Goal: Task Accomplishment & Management: Use online tool/utility

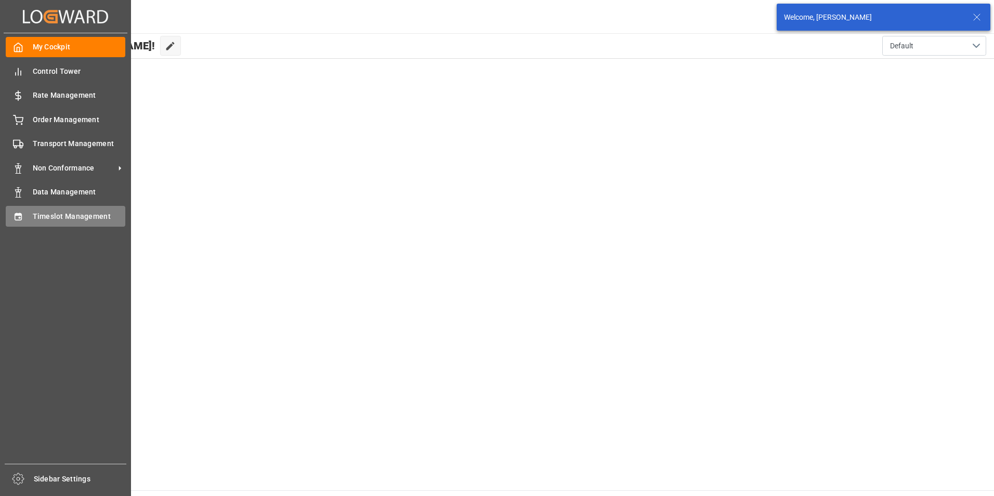
click at [46, 217] on span "Timeslot Management" at bounding box center [79, 216] width 93 height 11
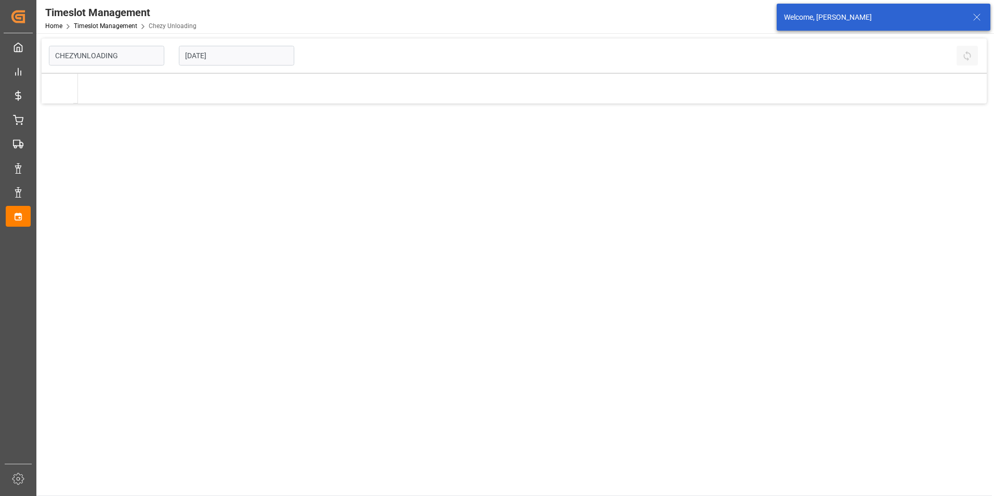
type input "Chezy Unloading"
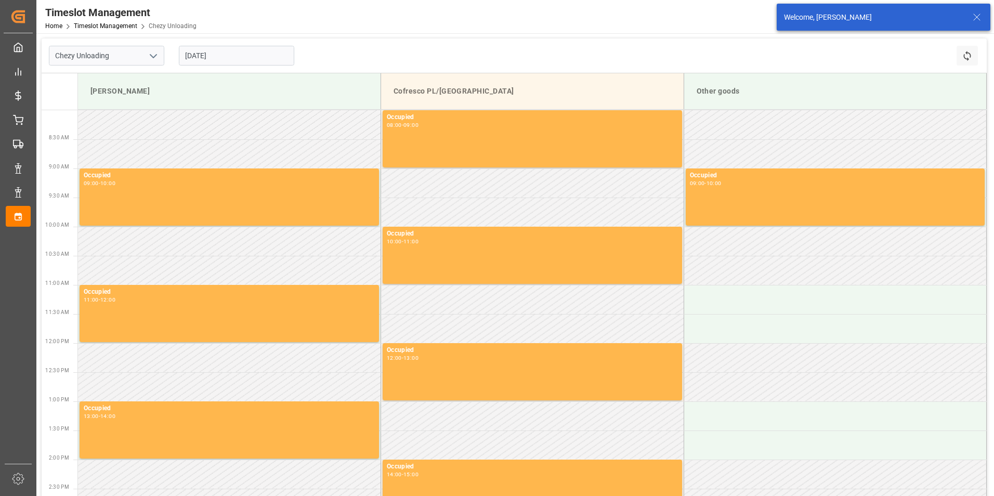
click at [244, 61] on input "[DATE]" at bounding box center [236, 56] width 115 height 20
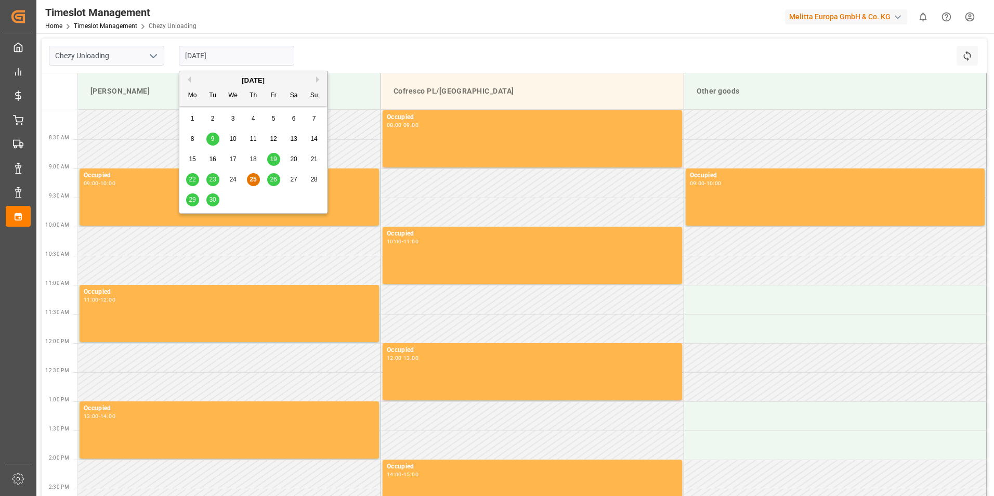
click at [220, 195] on div "29 30 1 2 3 4 5" at bounding box center [254, 200] width 142 height 20
click at [213, 198] on span "30" at bounding box center [212, 199] width 7 height 7
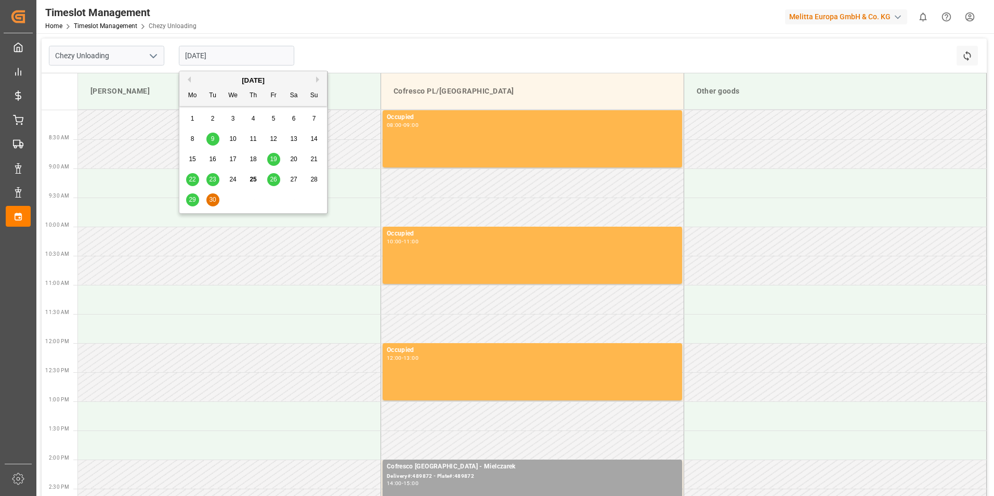
click at [244, 60] on input "[DATE]" at bounding box center [236, 56] width 115 height 20
click at [316, 82] on div "[DATE]" at bounding box center [253, 80] width 148 height 10
click at [316, 80] on button "Next Month" at bounding box center [319, 79] width 6 height 6
click at [227, 117] on div "1" at bounding box center [233, 119] width 13 height 12
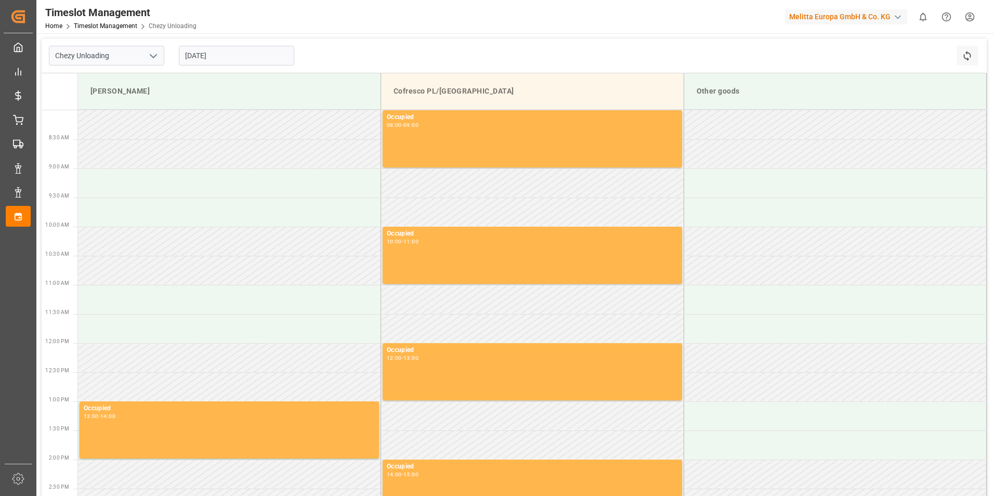
click at [232, 51] on input "[DATE]" at bounding box center [236, 56] width 115 height 20
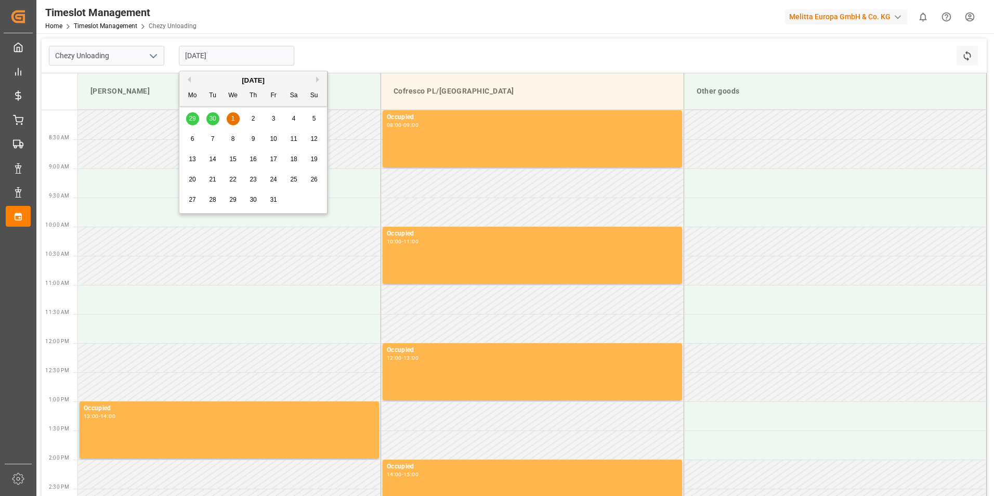
click at [252, 116] on span "2" at bounding box center [254, 118] width 4 height 7
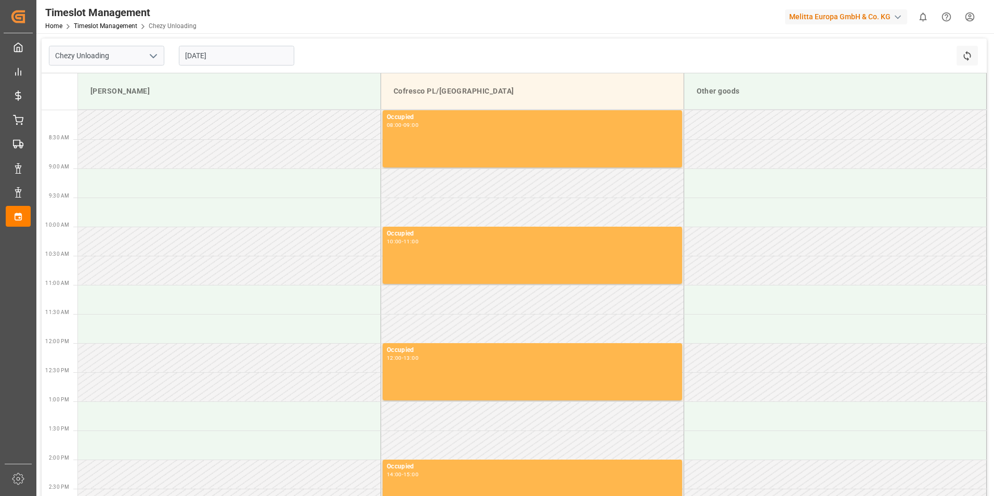
click at [231, 56] on input "[DATE]" at bounding box center [236, 56] width 115 height 20
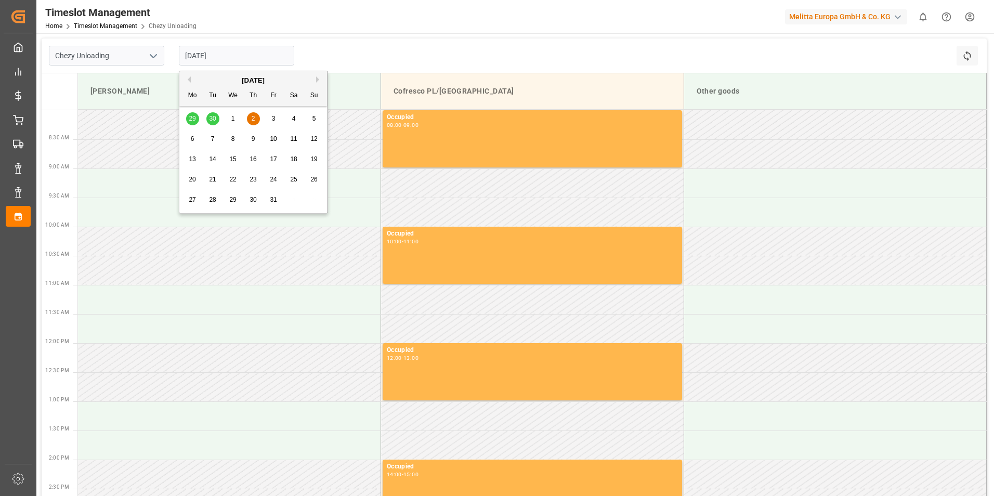
click at [273, 119] on span "3" at bounding box center [274, 118] width 4 height 7
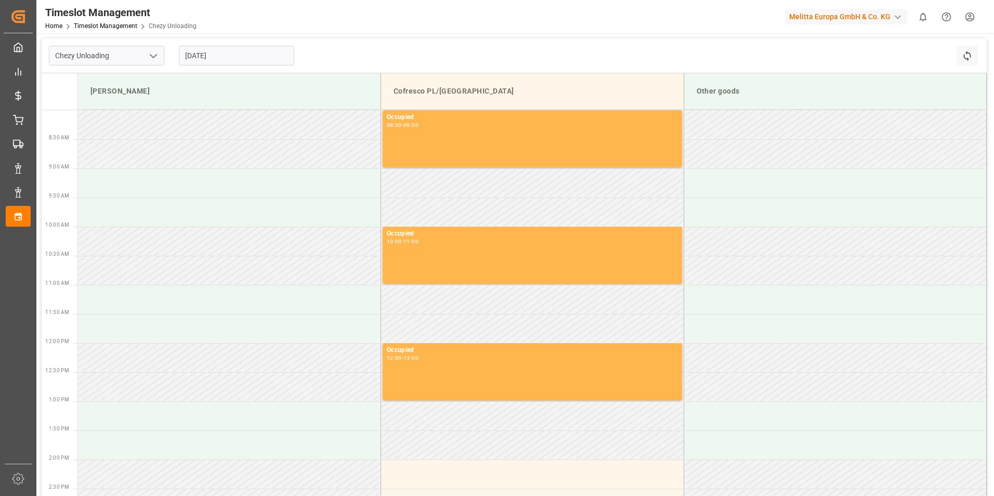
click at [257, 54] on input "[DATE]" at bounding box center [236, 56] width 115 height 20
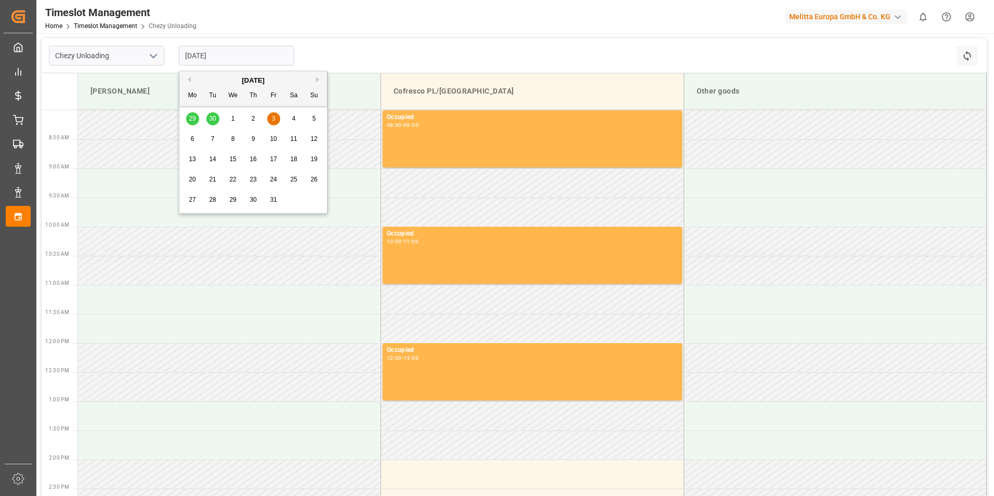
click at [192, 138] on span "6" at bounding box center [193, 138] width 4 height 7
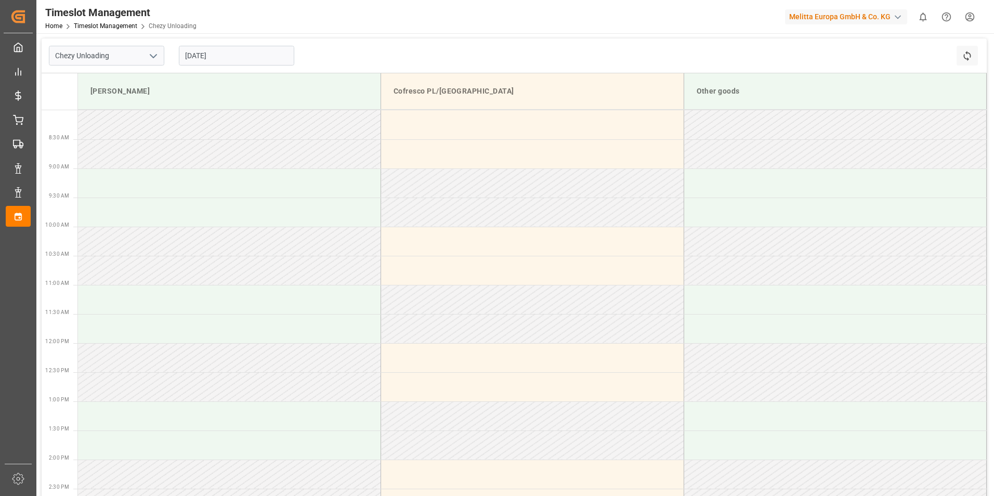
click at [256, 56] on input "[DATE]" at bounding box center [236, 56] width 115 height 20
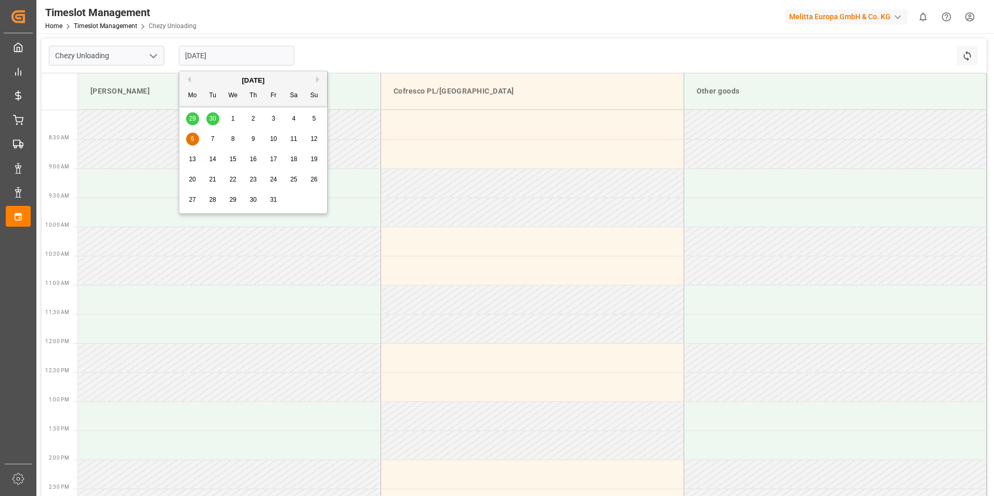
click at [269, 119] on div "3" at bounding box center [273, 119] width 13 height 12
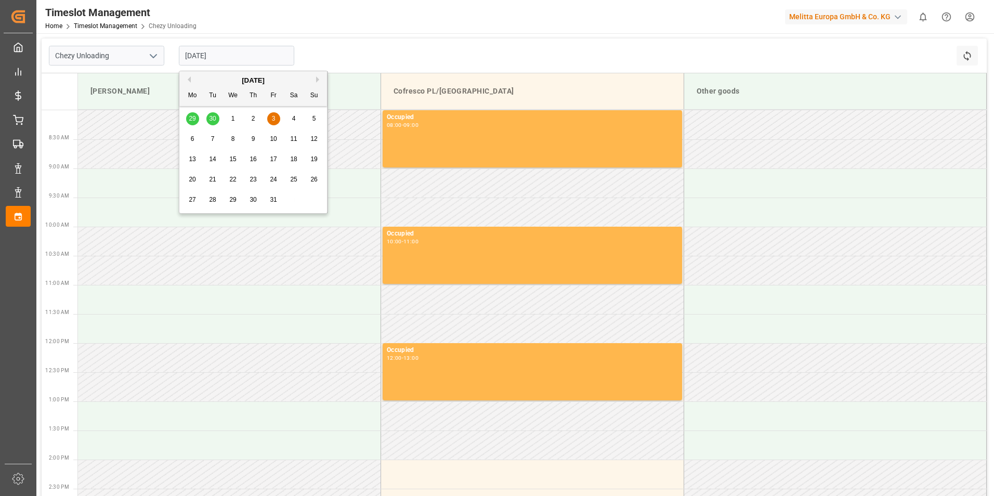
click at [241, 59] on input "[DATE]" at bounding box center [236, 56] width 115 height 20
click at [190, 141] on div "6" at bounding box center [192, 139] width 13 height 12
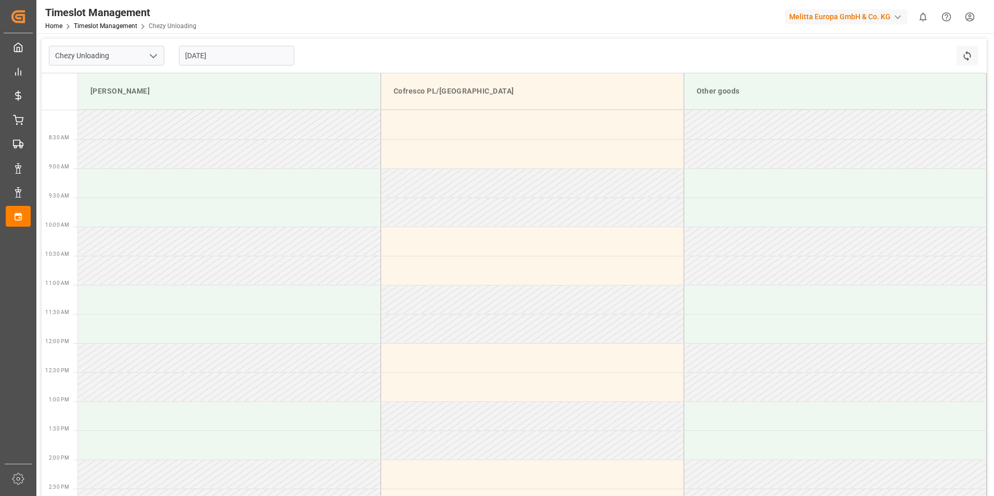
click at [227, 53] on input "[DATE]" at bounding box center [236, 56] width 115 height 20
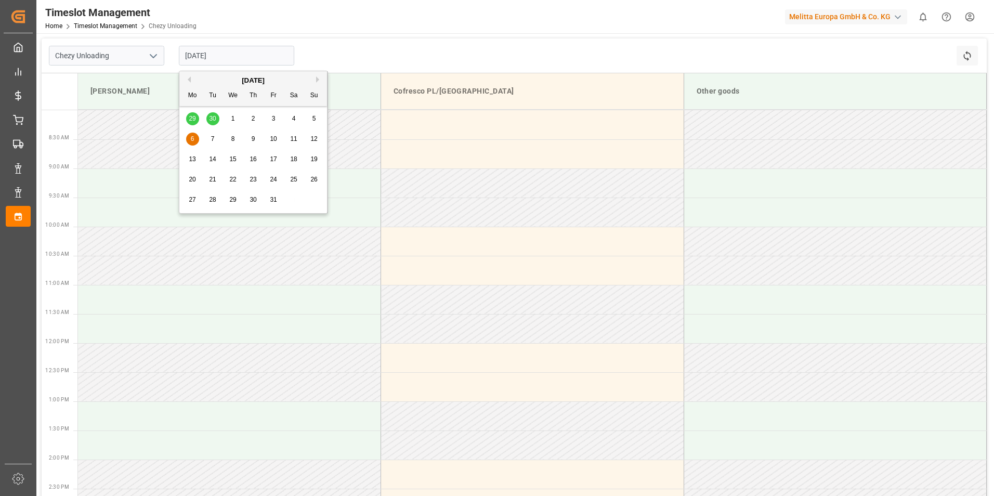
click at [215, 141] on div "7" at bounding box center [212, 139] width 13 height 12
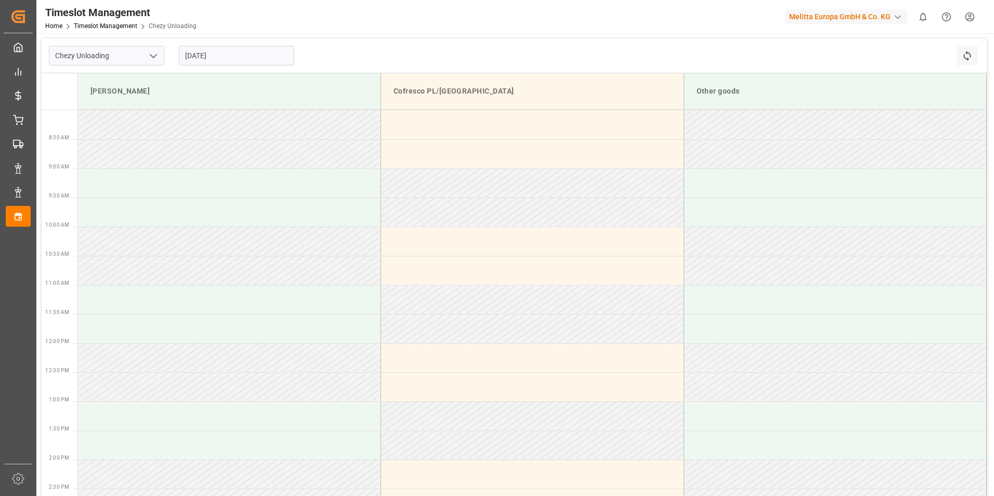
click at [250, 55] on input "[DATE]" at bounding box center [236, 56] width 115 height 20
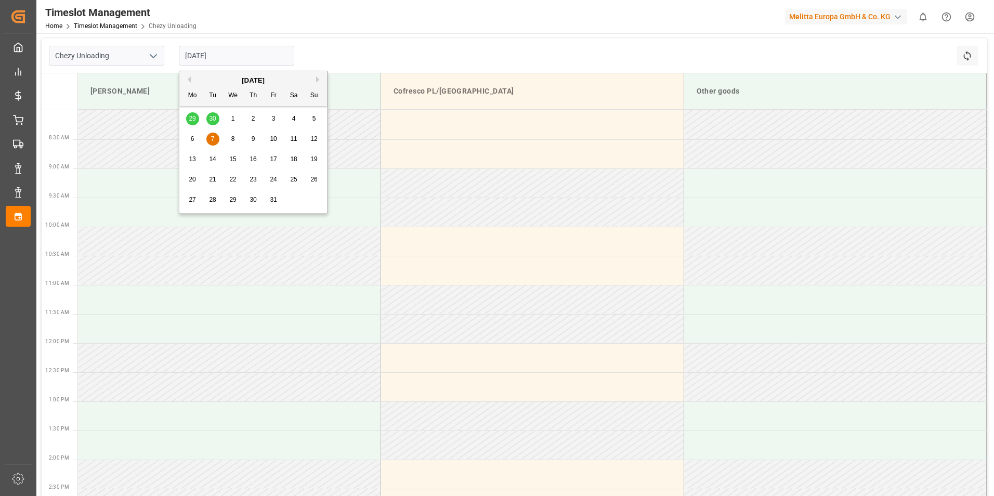
click at [213, 118] on div "29 30 1 2 3 4 5" at bounding box center [254, 119] width 142 height 20
click at [192, 115] on div "29 30 1 2 3 4 5" at bounding box center [254, 119] width 142 height 20
drag, startPoint x: 192, startPoint y: 115, endPoint x: 290, endPoint y: 133, distance: 99.3
click at [289, 133] on div "6 7 8 9 10 11 12" at bounding box center [254, 139] width 142 height 20
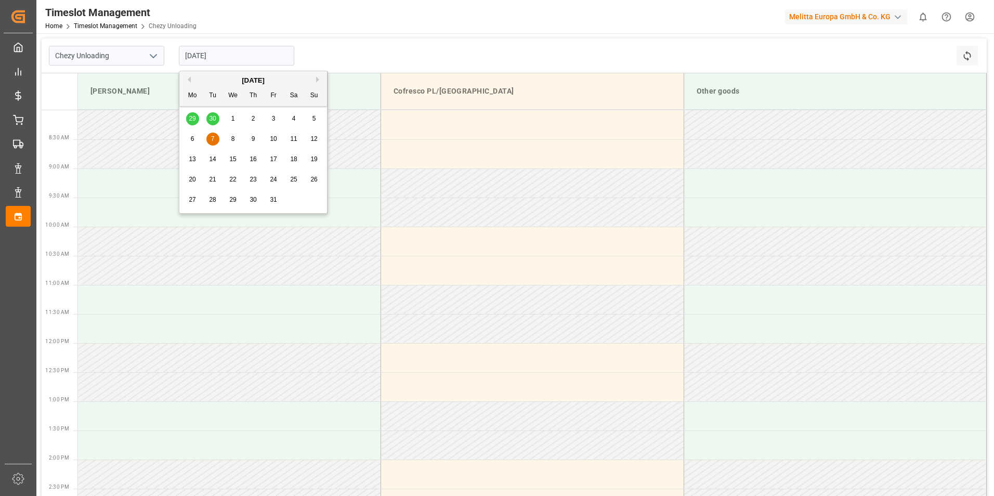
click at [188, 118] on div "29 30 1 2 3 4 5" at bounding box center [254, 119] width 142 height 20
drag, startPoint x: 188, startPoint y: 118, endPoint x: 211, endPoint y: 120, distance: 23.5
click at [211, 120] on div "29 30 1 2 3 4 5" at bounding box center [254, 119] width 142 height 20
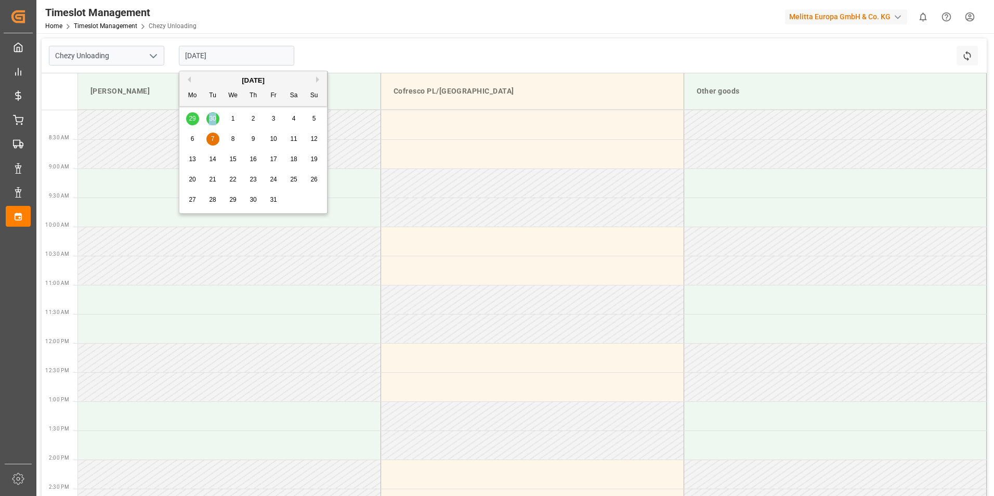
click at [211, 120] on div "29 30 1 2 3 4 5" at bounding box center [254, 119] width 142 height 20
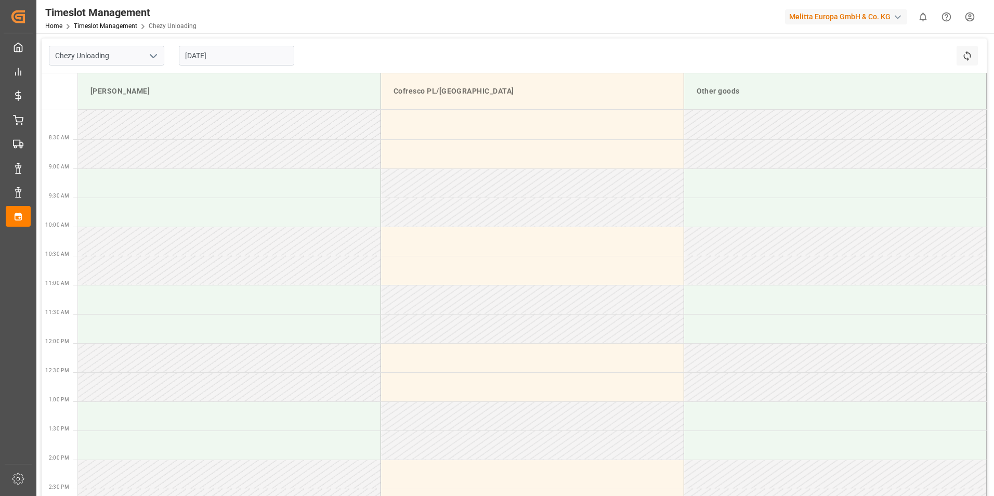
drag, startPoint x: 211, startPoint y: 120, endPoint x: 362, endPoint y: 139, distance: 152.5
click at [362, 139] on td at bounding box center [229, 124] width 303 height 29
click at [232, 54] on input "[DATE]" at bounding box center [236, 56] width 115 height 20
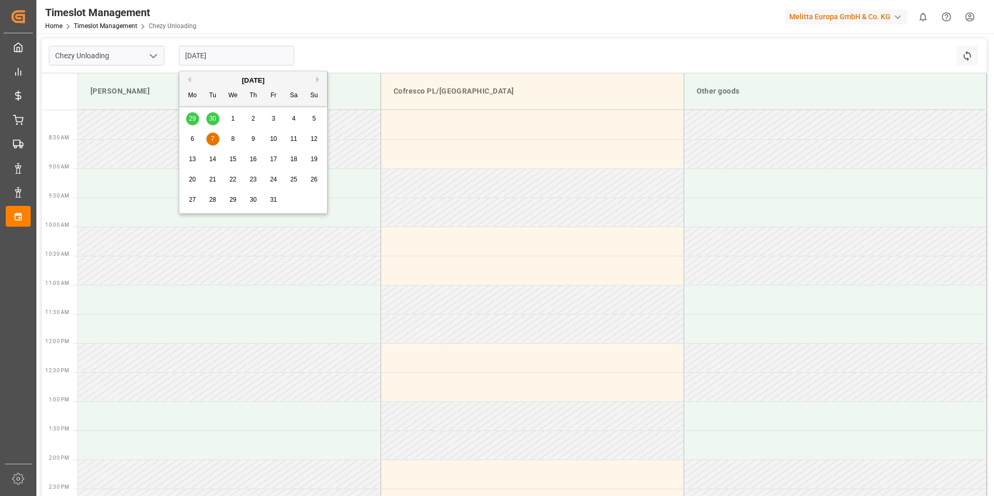
click at [228, 118] on div "1" at bounding box center [233, 119] width 13 height 12
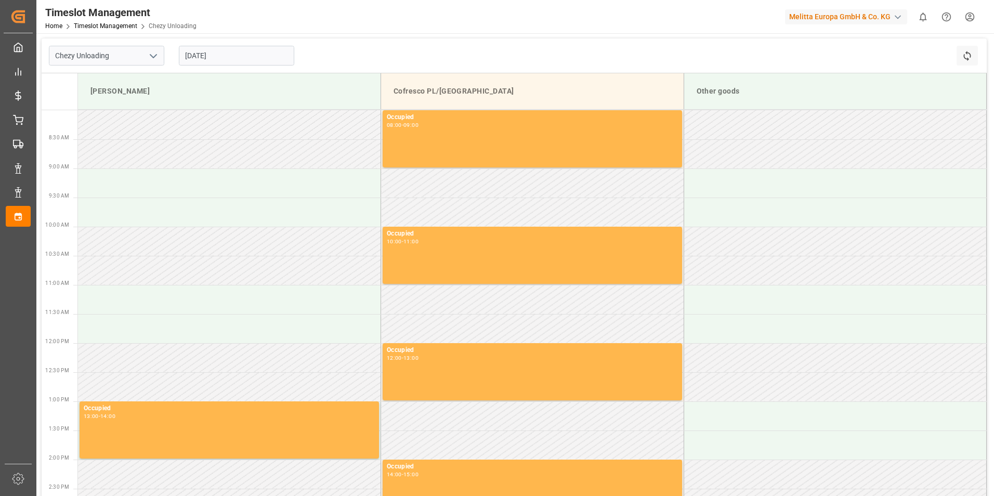
click at [229, 56] on input "[DATE]" at bounding box center [236, 56] width 115 height 20
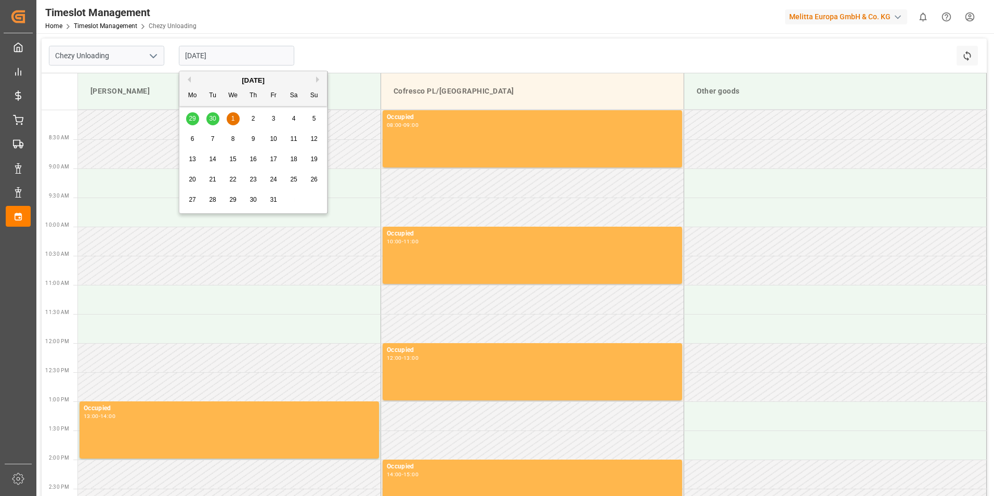
click at [253, 116] on span "2" at bounding box center [254, 118] width 4 height 7
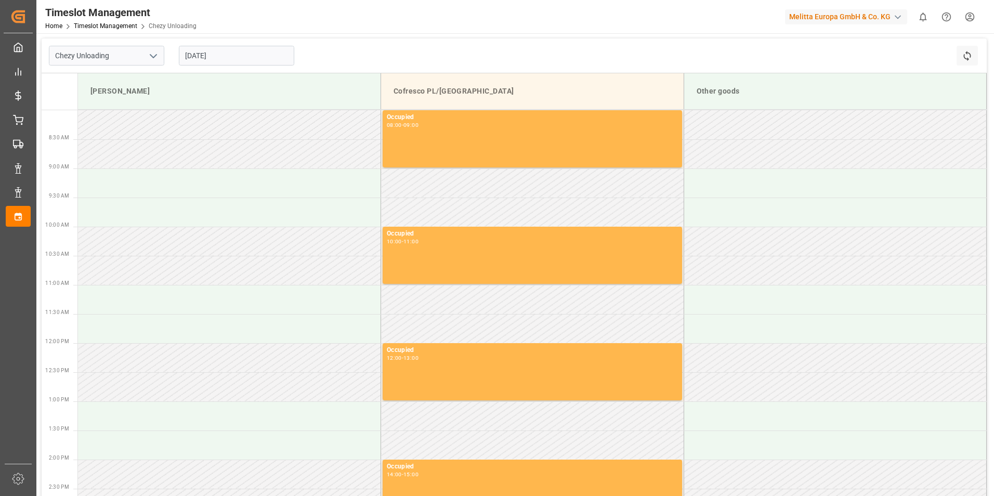
click at [253, 53] on input "[DATE]" at bounding box center [236, 56] width 115 height 20
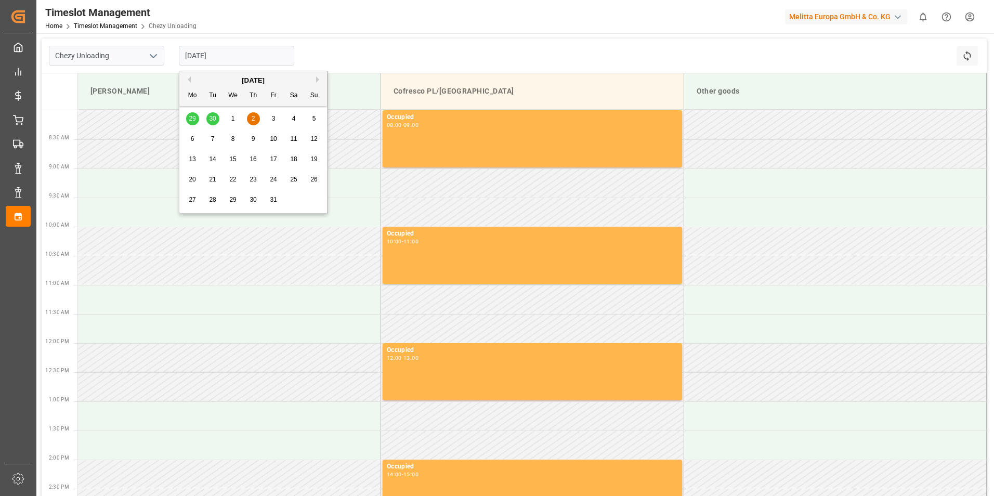
click at [275, 114] on div "3" at bounding box center [273, 119] width 13 height 12
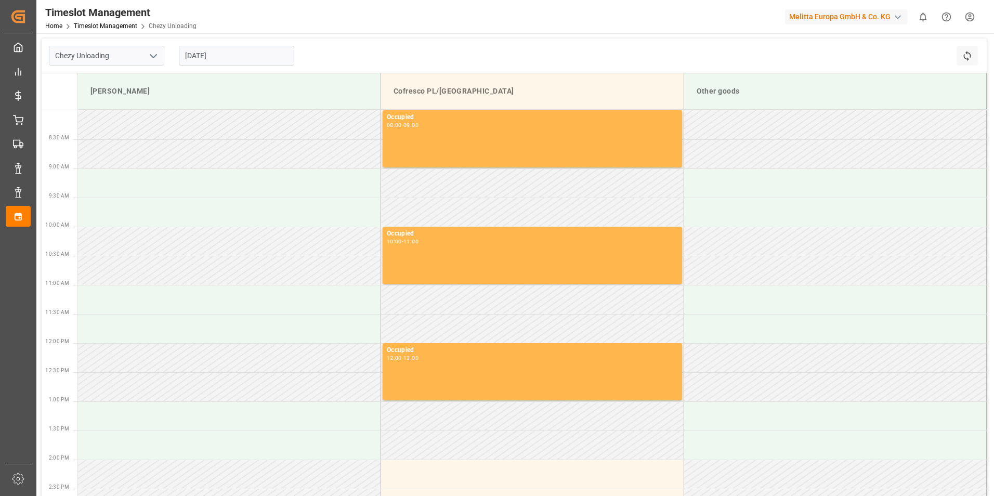
click at [243, 56] on input "[DATE]" at bounding box center [236, 56] width 115 height 20
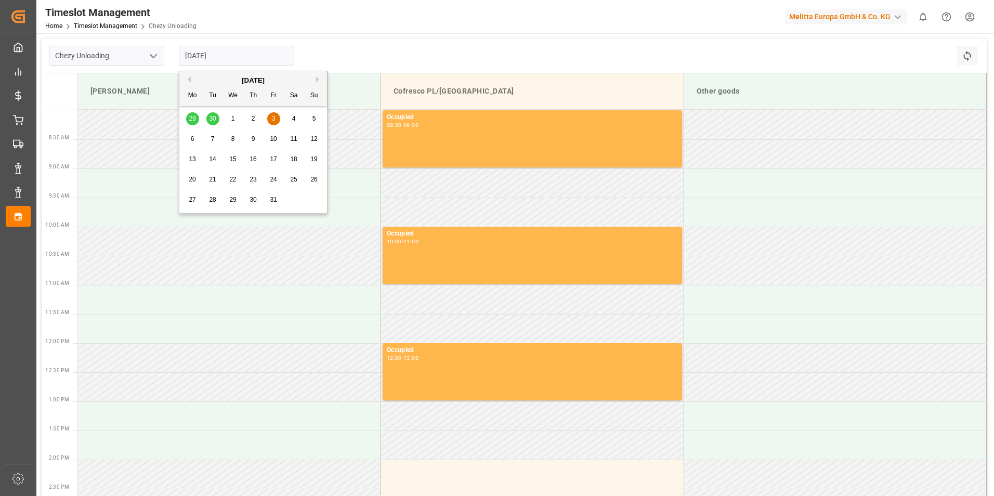
click at [232, 118] on span "1" at bounding box center [233, 118] width 4 height 7
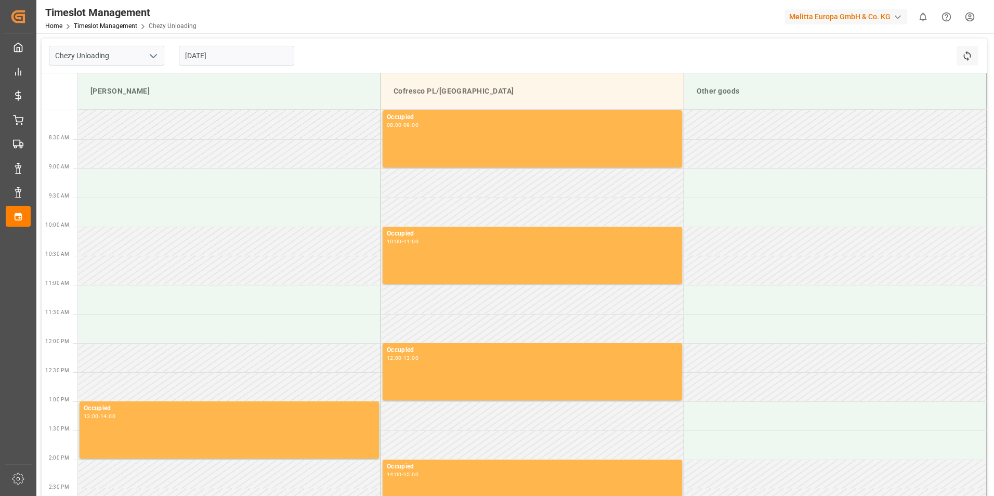
click at [235, 52] on input "[DATE]" at bounding box center [236, 56] width 115 height 20
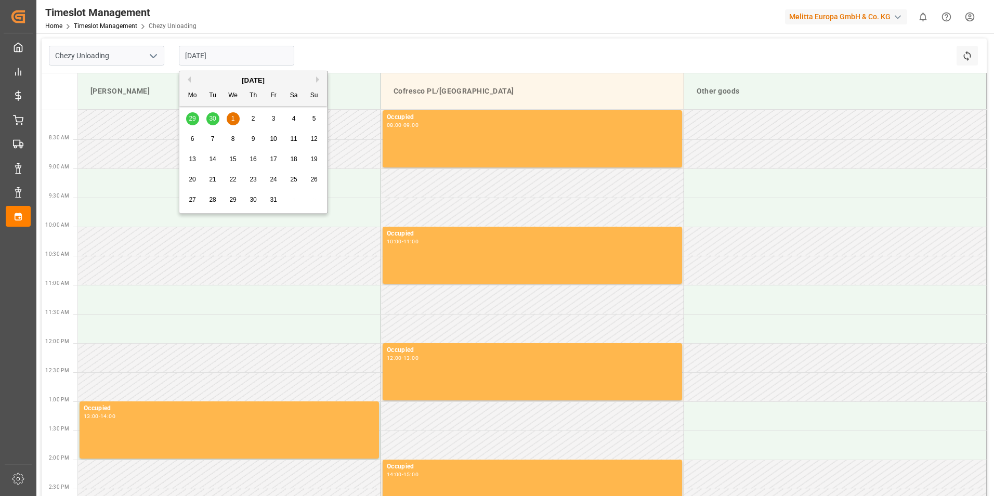
click at [197, 118] on div "29 30 1 2 3 4 5" at bounding box center [254, 119] width 142 height 20
click at [193, 118] on div "29 30 1 2 3 4 5" at bounding box center [254, 119] width 142 height 20
click at [190, 122] on div "29 30 1 2 3 4 5" at bounding box center [254, 119] width 142 height 20
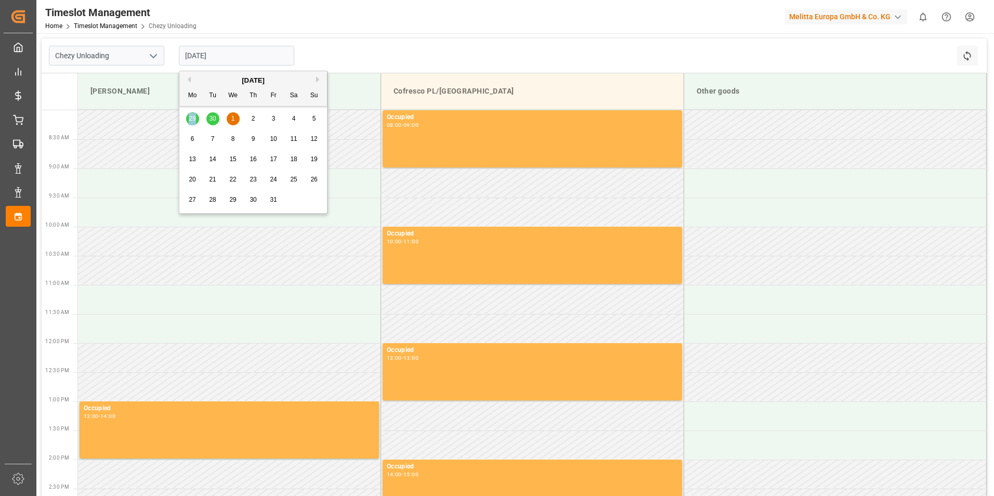
click at [191, 121] on div "29 30 1 2 3 4 5" at bounding box center [254, 119] width 142 height 20
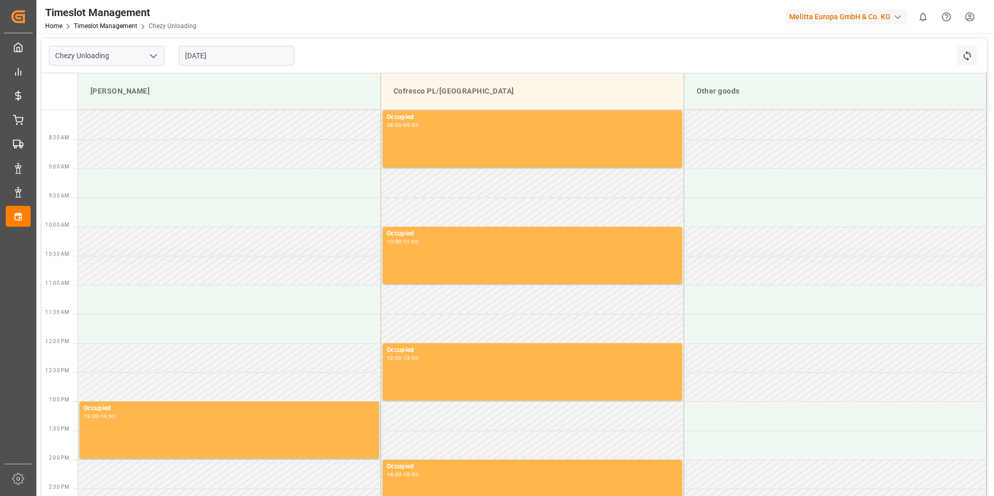
drag, startPoint x: 191, startPoint y: 121, endPoint x: 143, endPoint y: 135, distance: 49.7
click at [143, 135] on td at bounding box center [229, 124] width 303 height 29
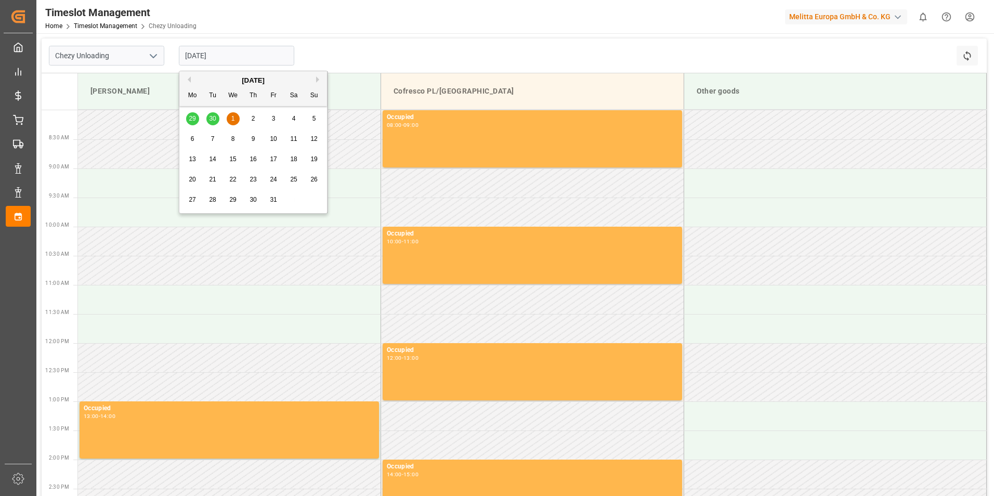
click at [219, 55] on input "[DATE]" at bounding box center [236, 56] width 115 height 20
click at [191, 114] on div "29 30 1 2 3 4 5" at bounding box center [254, 119] width 142 height 20
click at [190, 114] on div "29 30 1 2 3 4 5" at bounding box center [254, 119] width 142 height 20
drag, startPoint x: 190, startPoint y: 114, endPoint x: 187, endPoint y: 119, distance: 5.5
click at [187, 119] on div "29 30 1 2 3 4 5" at bounding box center [254, 119] width 142 height 20
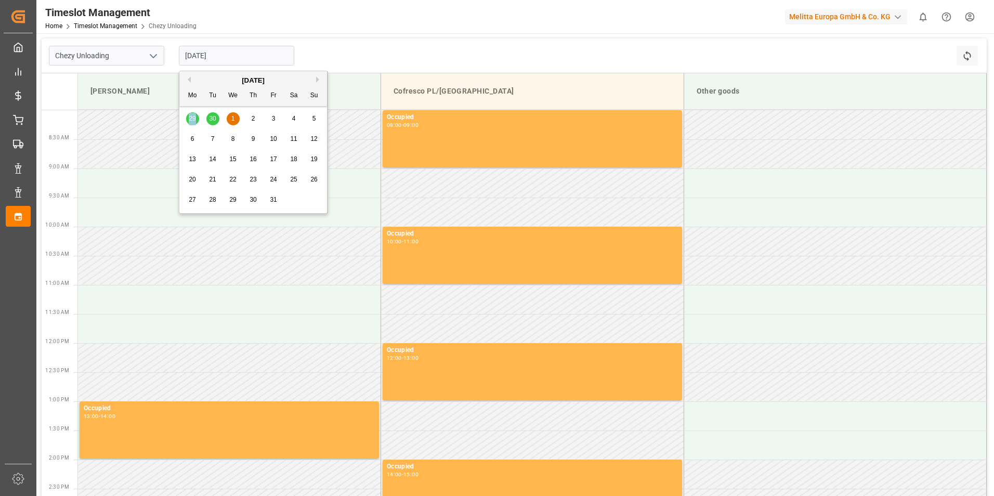
click at [187, 119] on div "29 30 1 2 3 4 5" at bounding box center [254, 119] width 142 height 20
drag, startPoint x: 187, startPoint y: 119, endPoint x: 188, endPoint y: 80, distance: 38.5
click at [188, 80] on button "Previous Month" at bounding box center [188, 79] width 6 height 6
click at [193, 203] on span "29" at bounding box center [192, 199] width 7 height 7
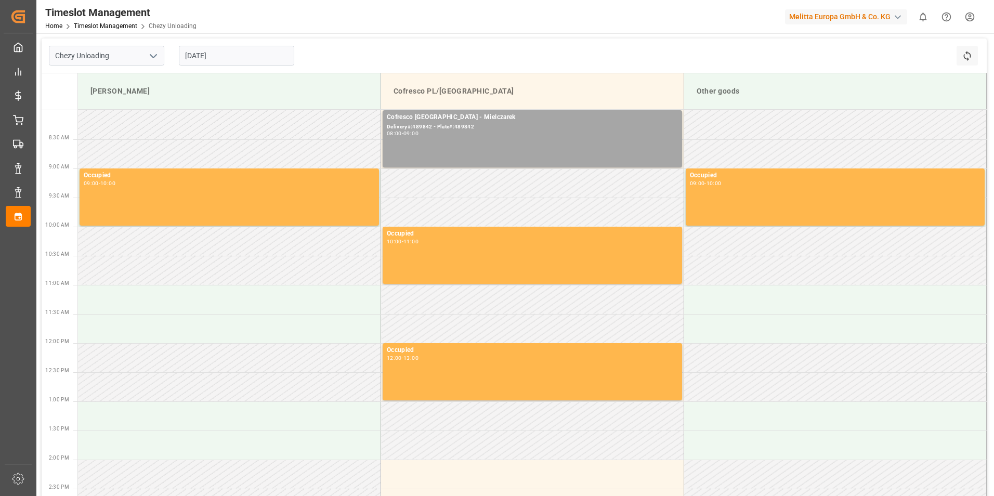
click at [218, 54] on input "[DATE]" at bounding box center [236, 56] width 115 height 20
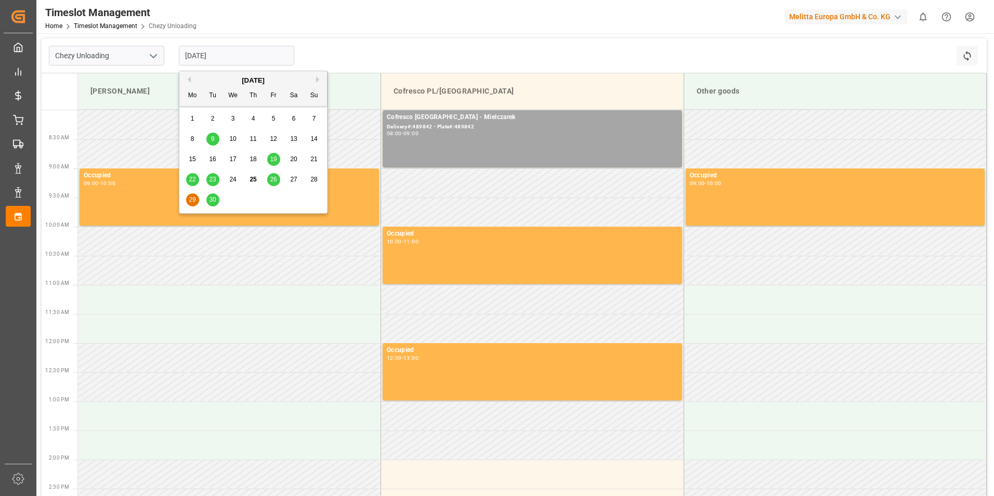
click at [211, 199] on span "30" at bounding box center [212, 199] width 7 height 7
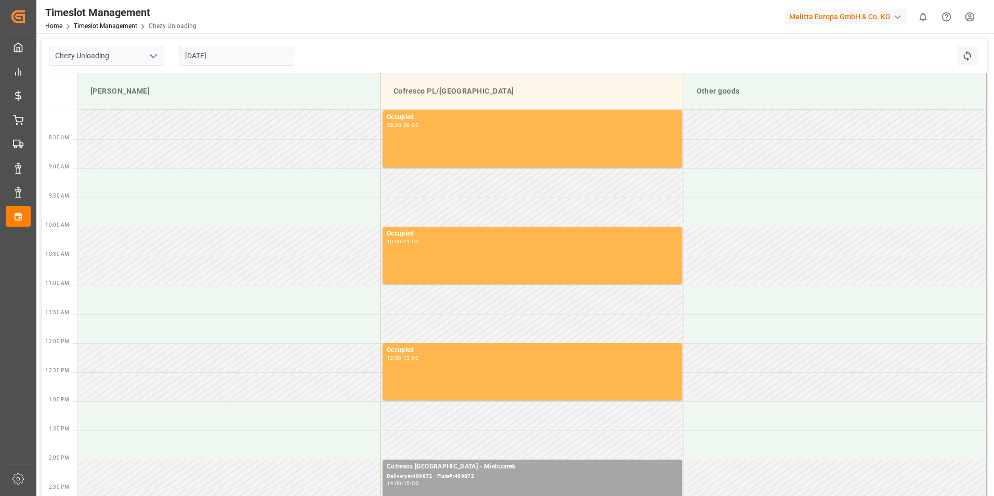
click at [235, 49] on input "[DATE]" at bounding box center [236, 56] width 115 height 20
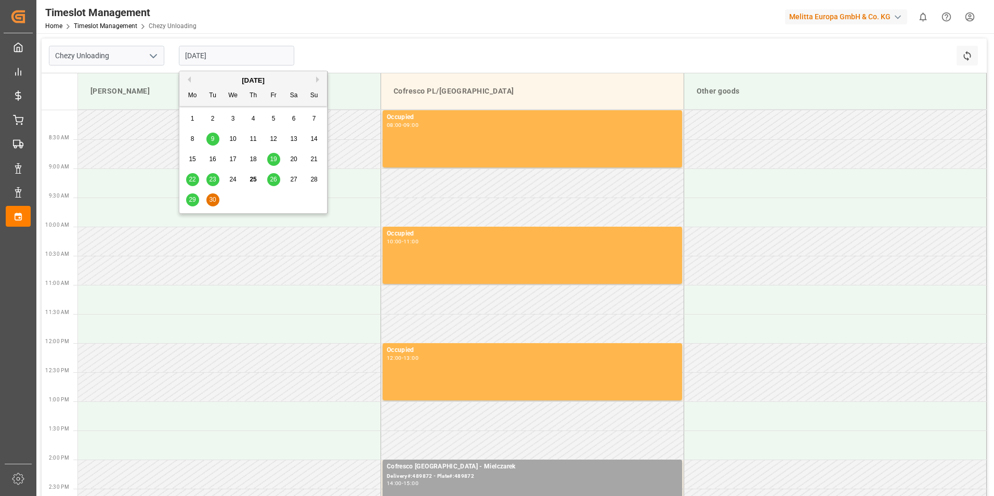
click at [317, 80] on button "Next Month" at bounding box center [319, 79] width 6 height 6
click at [231, 119] on span "1" at bounding box center [233, 118] width 4 height 7
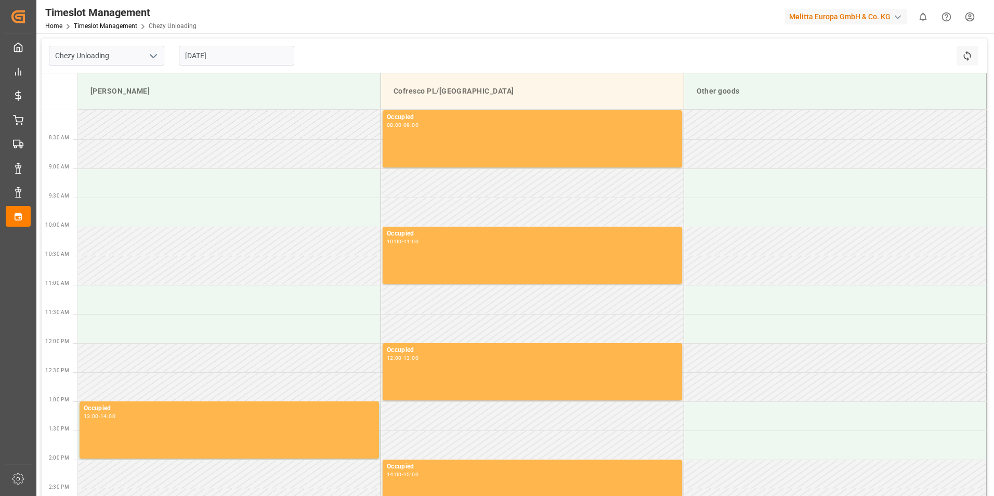
click at [240, 55] on input "[DATE]" at bounding box center [236, 56] width 115 height 20
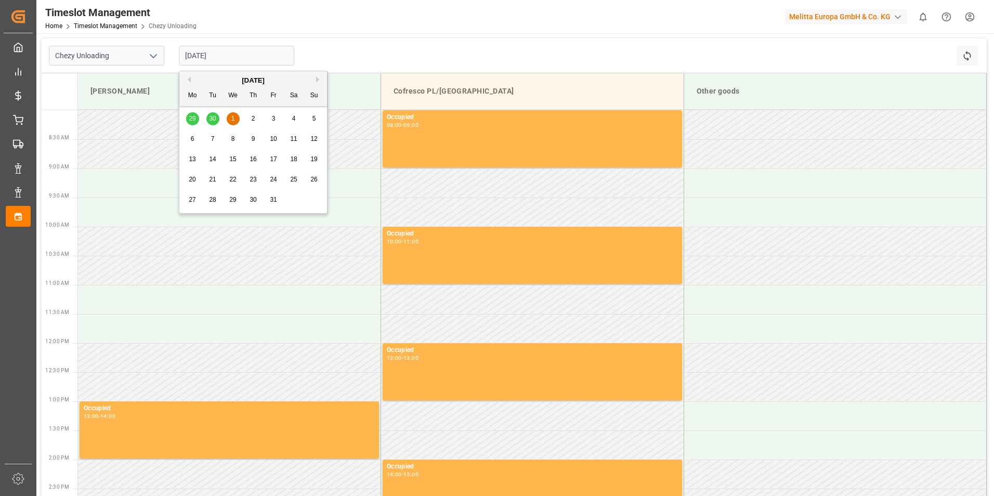
click at [257, 121] on div "2" at bounding box center [253, 119] width 13 height 12
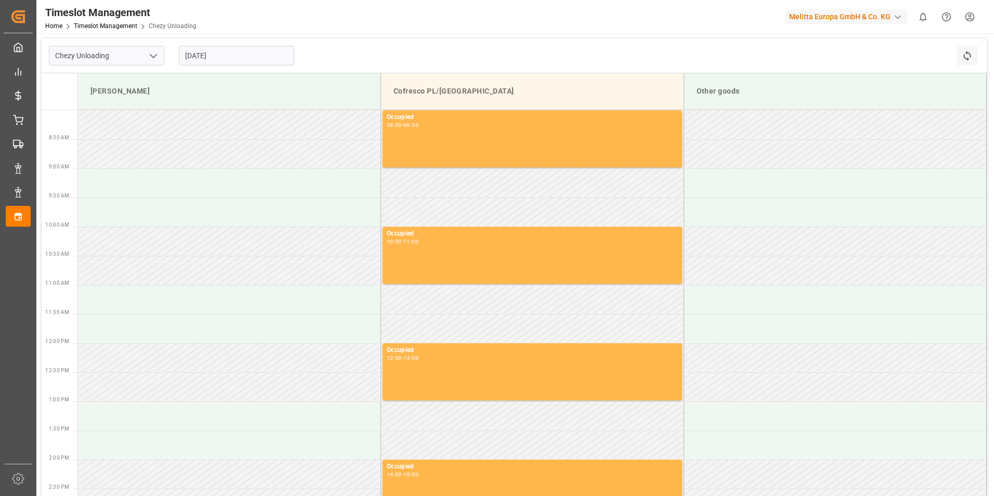
click at [243, 57] on input "[DATE]" at bounding box center [236, 56] width 115 height 20
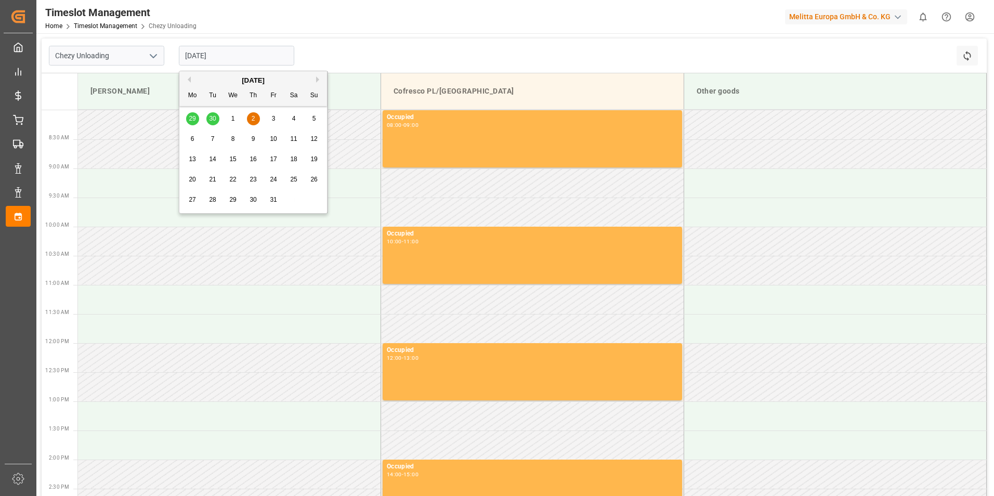
click at [275, 116] on span "3" at bounding box center [274, 118] width 4 height 7
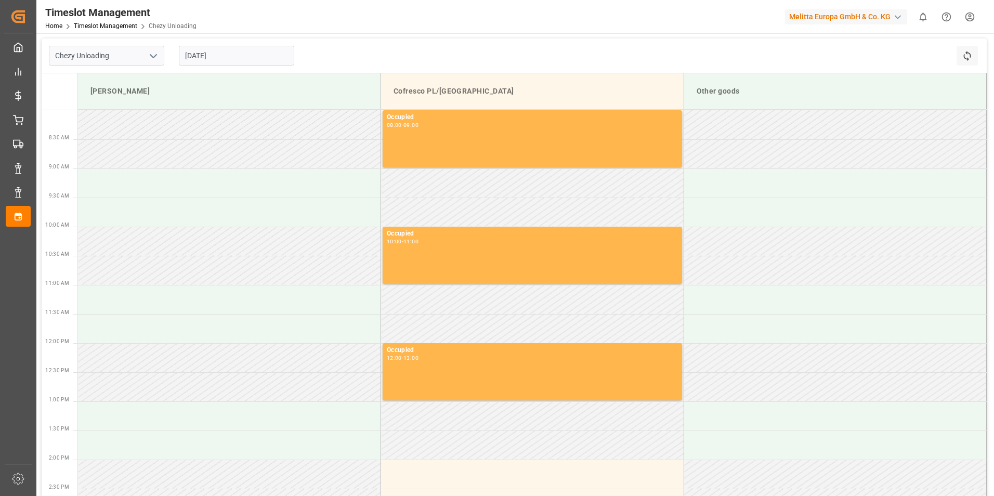
click at [232, 56] on input "[DATE]" at bounding box center [236, 56] width 115 height 20
click at [249, 55] on input "[DATE]" at bounding box center [236, 56] width 115 height 20
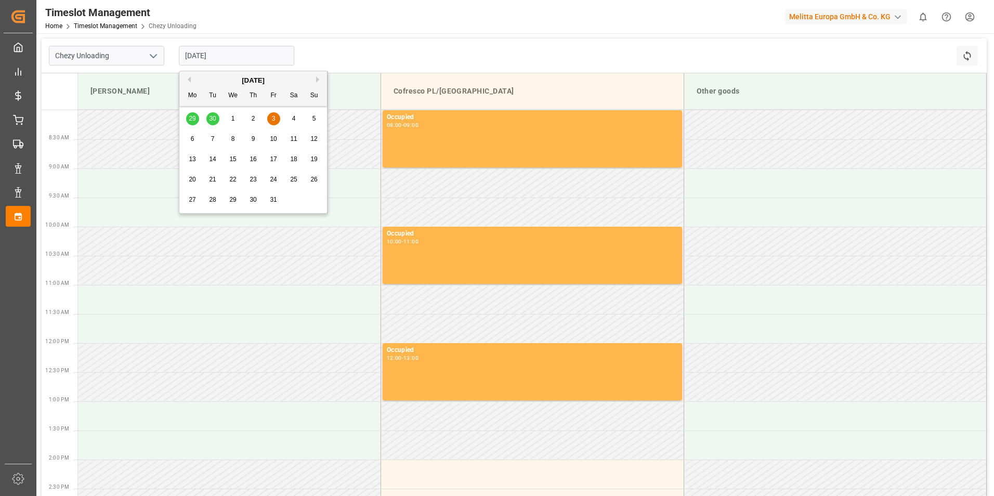
click at [316, 81] on button "Next Month" at bounding box center [319, 79] width 6 height 6
click at [188, 79] on button "Previous Month" at bounding box center [188, 79] width 6 height 6
click at [212, 116] on div "29 30 1 2 3 4 5" at bounding box center [254, 119] width 142 height 20
drag, startPoint x: 212, startPoint y: 116, endPoint x: 190, endPoint y: 80, distance: 42.4
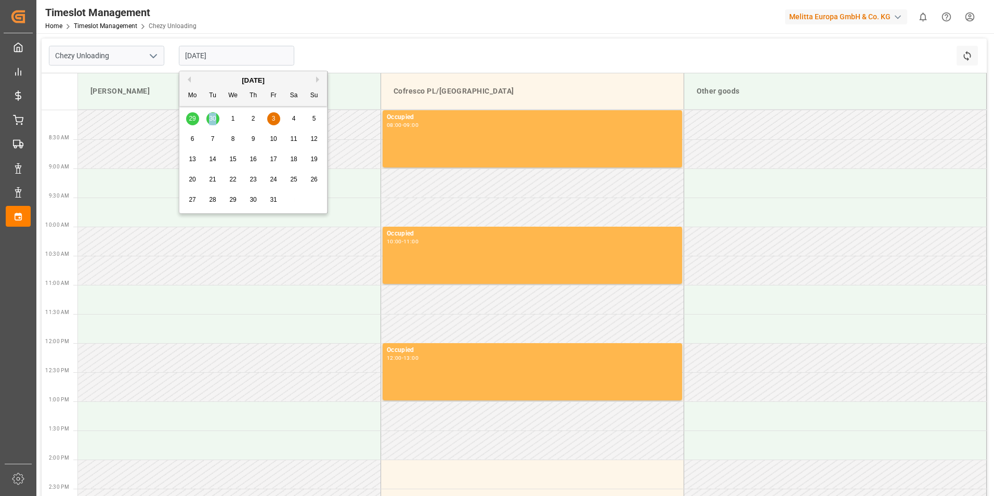
click at [190, 80] on button "Previous Month" at bounding box center [188, 79] width 6 height 6
click at [213, 198] on span "30" at bounding box center [212, 199] width 7 height 7
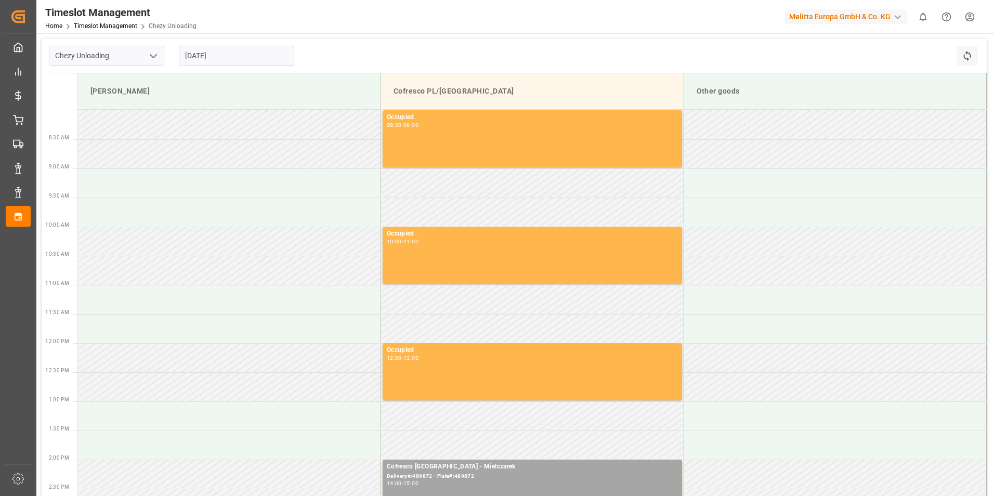
click at [242, 52] on input "[DATE]" at bounding box center [236, 56] width 115 height 20
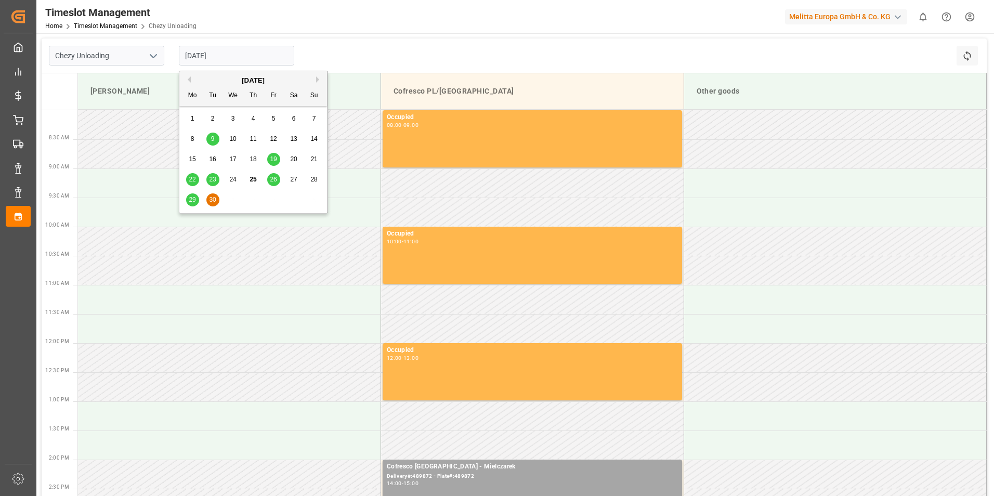
click at [211, 201] on span "30" at bounding box center [212, 199] width 7 height 7
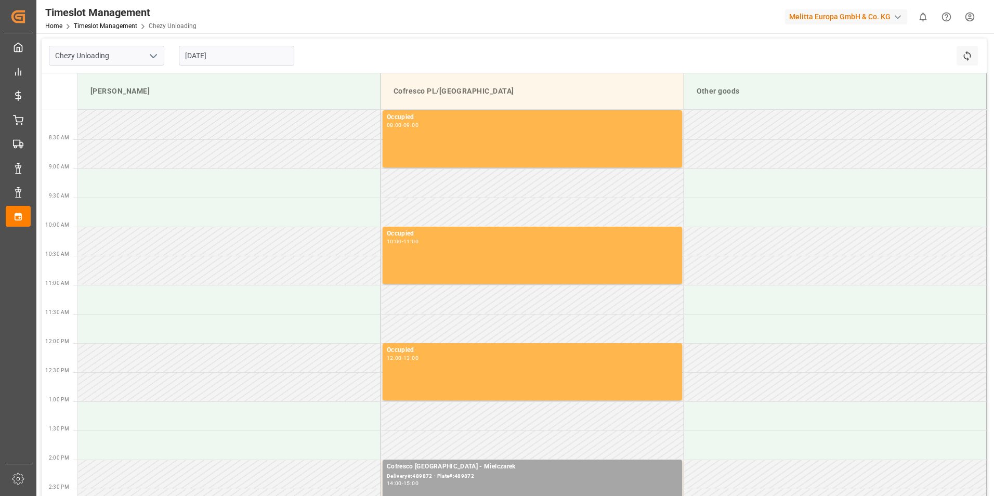
click at [238, 57] on input "[DATE]" at bounding box center [236, 56] width 115 height 20
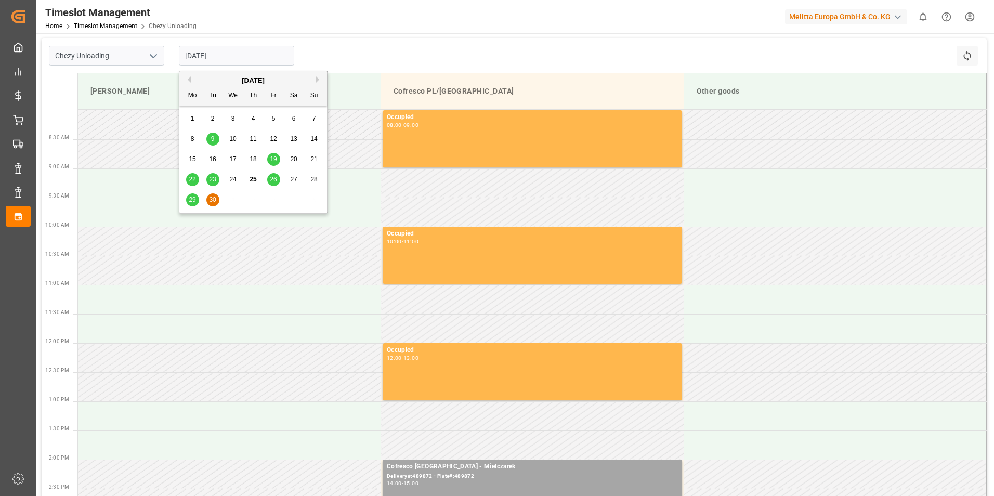
click at [214, 181] on span "23" at bounding box center [212, 179] width 7 height 7
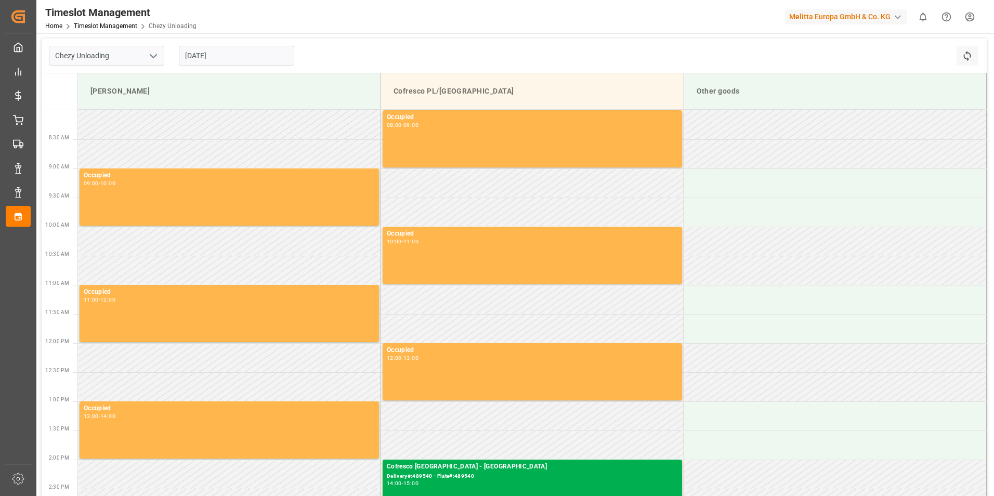
click at [230, 58] on input "[DATE]" at bounding box center [236, 56] width 115 height 20
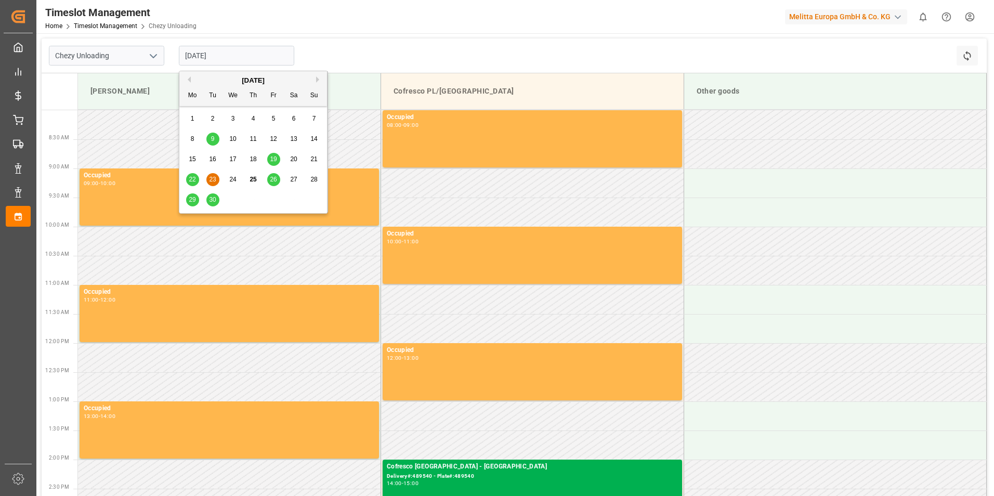
click at [209, 201] on span "30" at bounding box center [212, 199] width 7 height 7
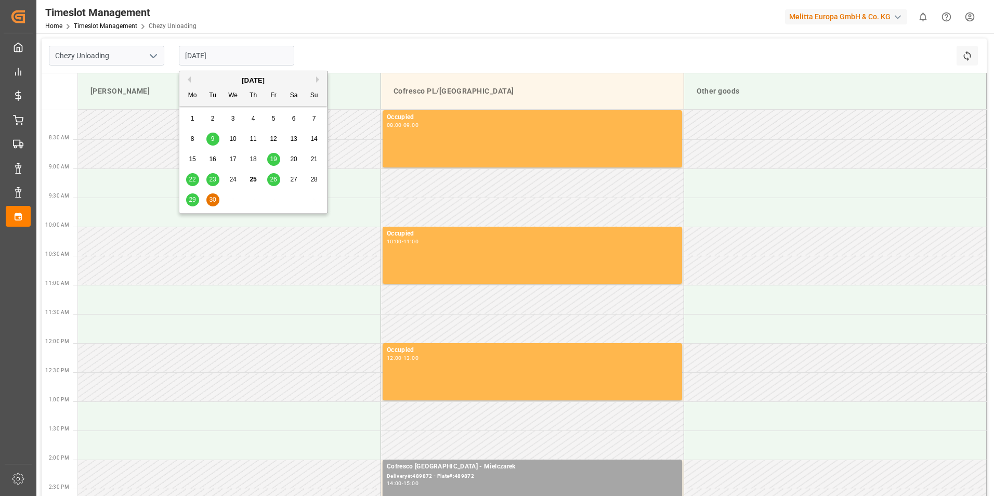
click at [239, 56] on input "[DATE]" at bounding box center [236, 56] width 115 height 20
click at [312, 79] on div "[DATE]" at bounding box center [253, 80] width 148 height 10
click at [314, 79] on div "[DATE]" at bounding box center [253, 80] width 148 height 10
click at [314, 82] on div "[DATE]" at bounding box center [253, 80] width 148 height 10
click at [188, 77] on button "Previous Month" at bounding box center [188, 79] width 6 height 6
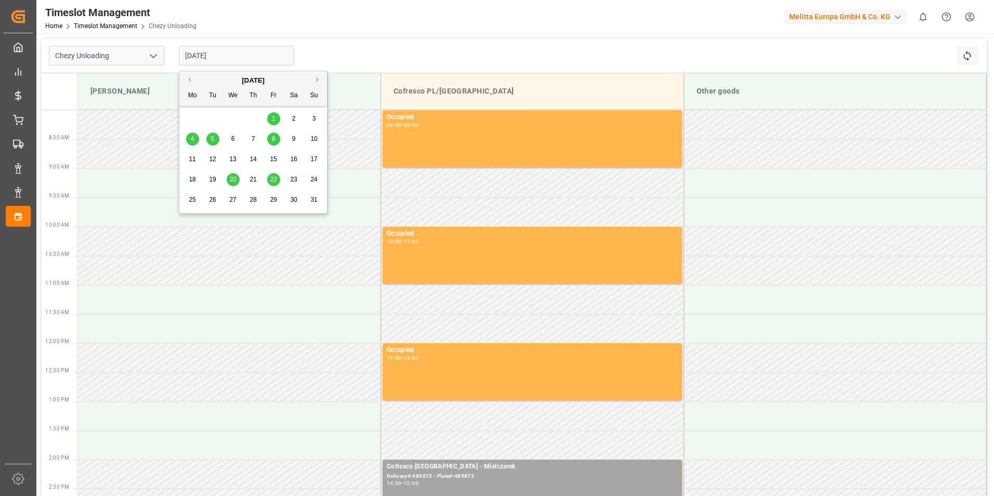
click at [315, 78] on div "[DATE]" at bounding box center [253, 80] width 148 height 10
click at [318, 80] on button "Next Month" at bounding box center [319, 79] width 6 height 6
click at [272, 120] on span "3" at bounding box center [274, 118] width 4 height 7
type input "[DATE]"
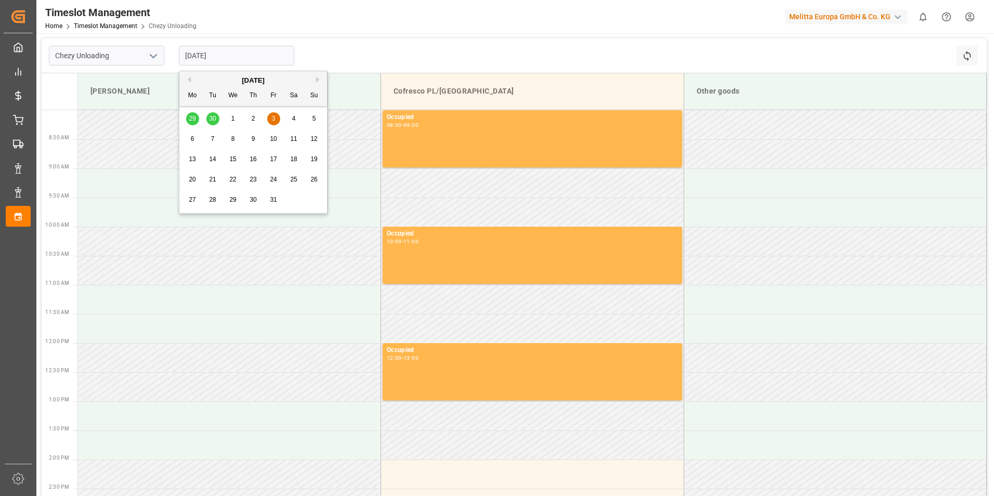
click at [253, 51] on input "[DATE]" at bounding box center [236, 56] width 115 height 20
click at [273, 118] on span "3" at bounding box center [274, 118] width 4 height 7
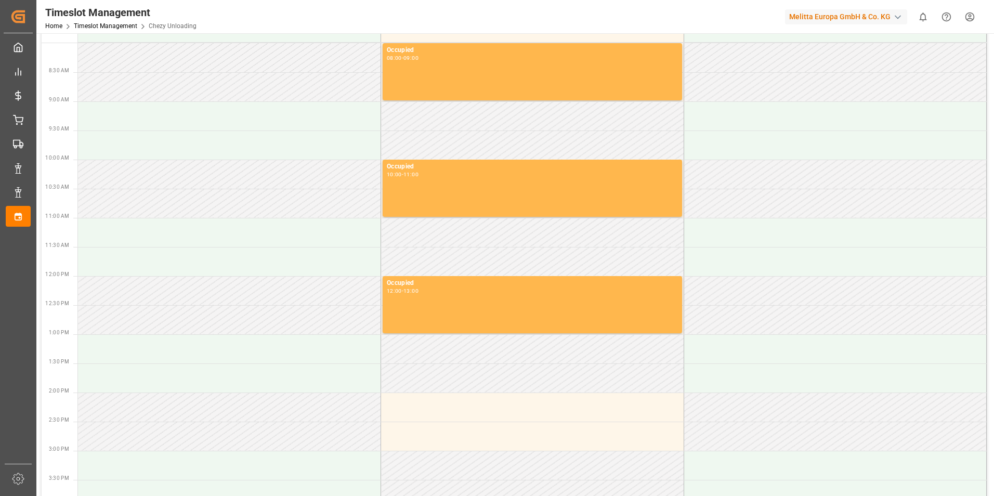
scroll to position [104, 0]
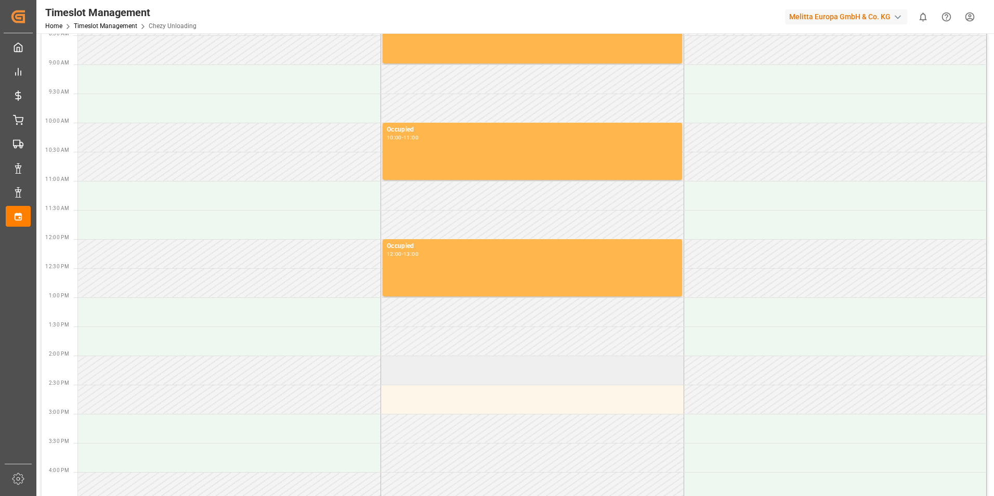
click at [455, 375] on td at bounding box center [532, 370] width 303 height 29
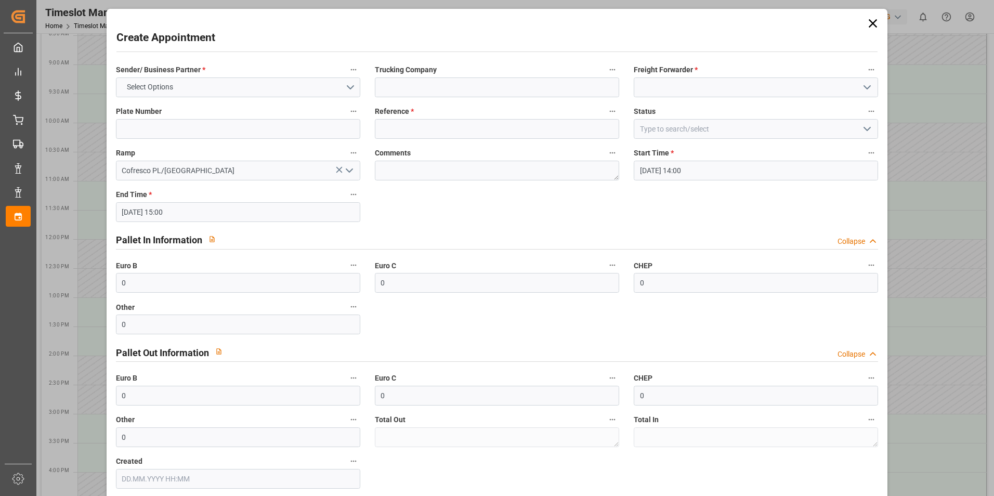
click at [866, 23] on icon at bounding box center [873, 23] width 15 height 15
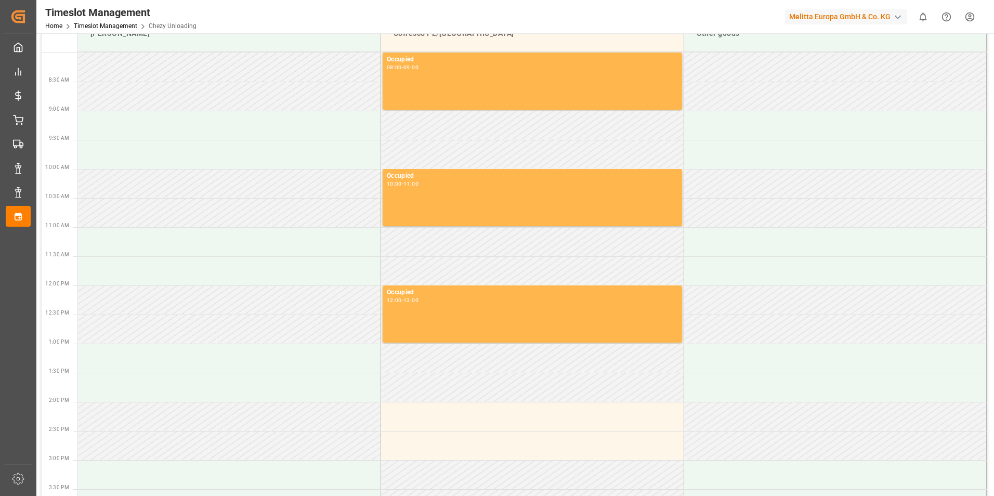
scroll to position [0, 0]
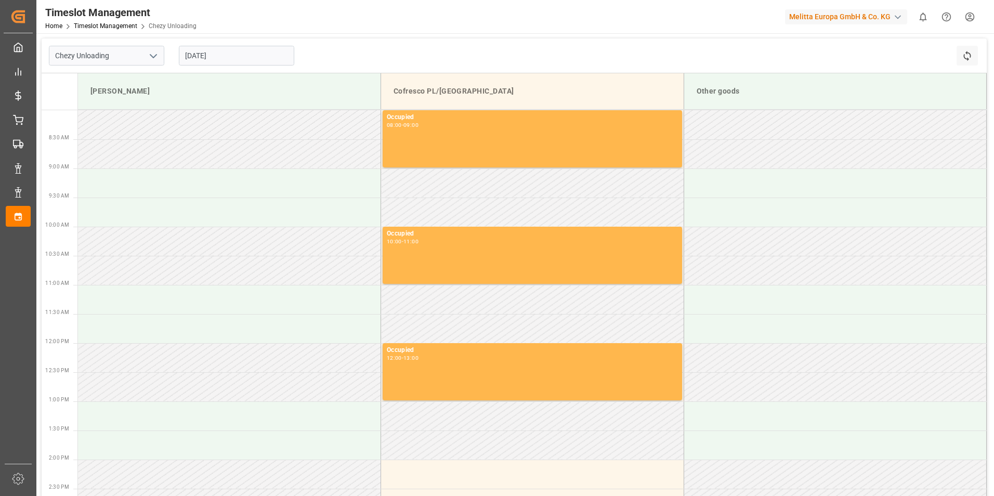
click at [266, 58] on input "[DATE]" at bounding box center [236, 56] width 115 height 20
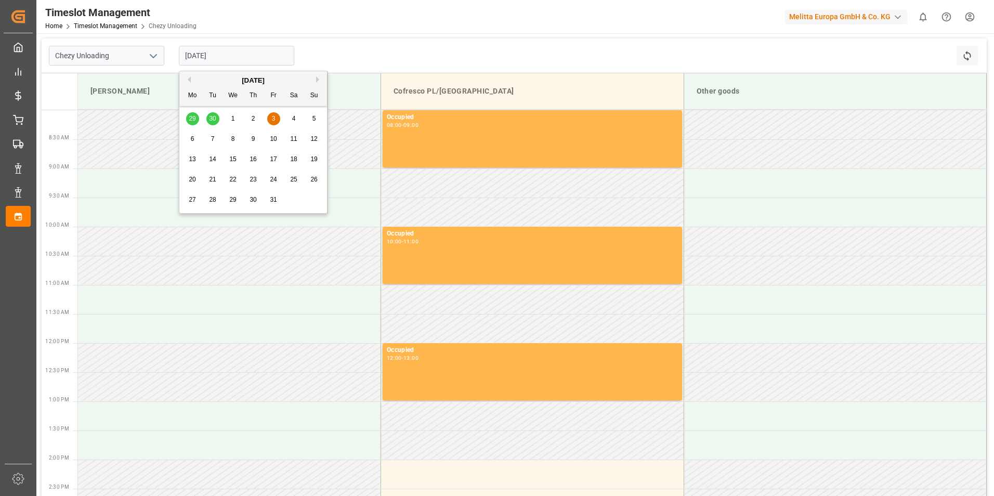
click at [321, 278] on td at bounding box center [229, 270] width 303 height 29
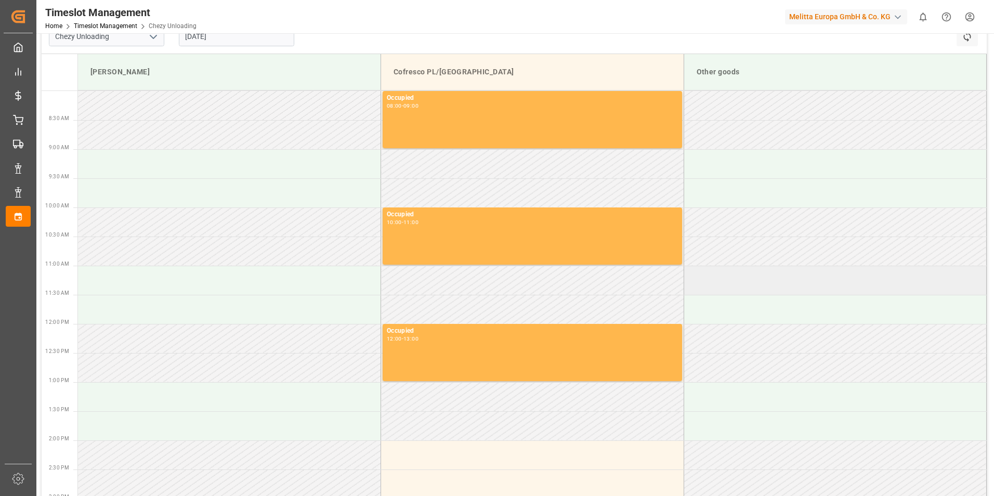
scroll to position [52, 0]
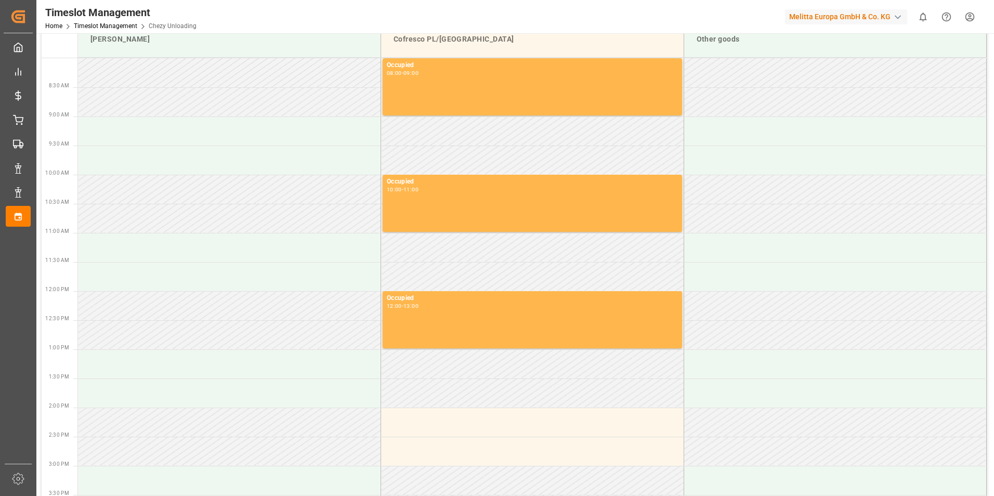
drag, startPoint x: 989, startPoint y: 208, endPoint x: 990, endPoint y: 174, distance: 33.8
click at [990, 180] on main "Chezy Unloading [DATE] Refresh Time Slots [PERSON_NAME] PL/[GEOGRAPHIC_DATA] Ot…" at bounding box center [514, 299] width 956 height 626
drag, startPoint x: 996, startPoint y: 98, endPoint x: 991, endPoint y: 72, distance: 26.4
click at [991, 72] on div "Timeslot Management Home Timeslot Management Chezy Unloading Melitta Europa Gmb…" at bounding box center [514, 248] width 956 height 496
drag, startPoint x: 989, startPoint y: 79, endPoint x: 991, endPoint y: 50, distance: 29.2
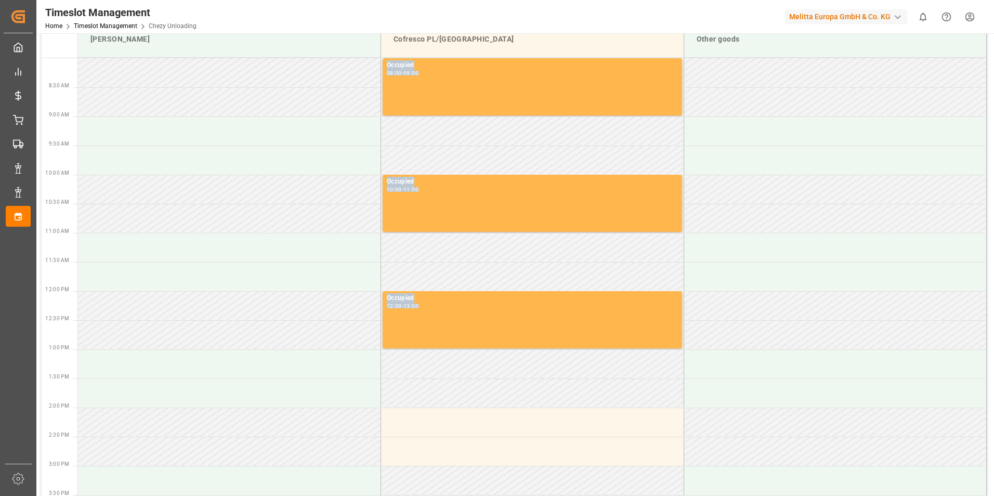
click at [991, 50] on main "Chezy Unloading [DATE] Refresh Time Slots [PERSON_NAME] PL/[GEOGRAPHIC_DATA] Ot…" at bounding box center [514, 299] width 956 height 626
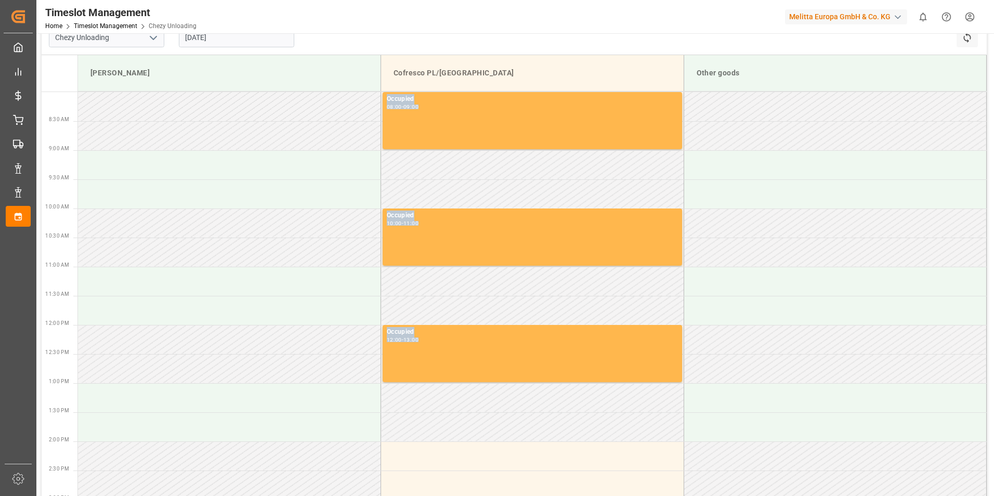
scroll to position [0, 0]
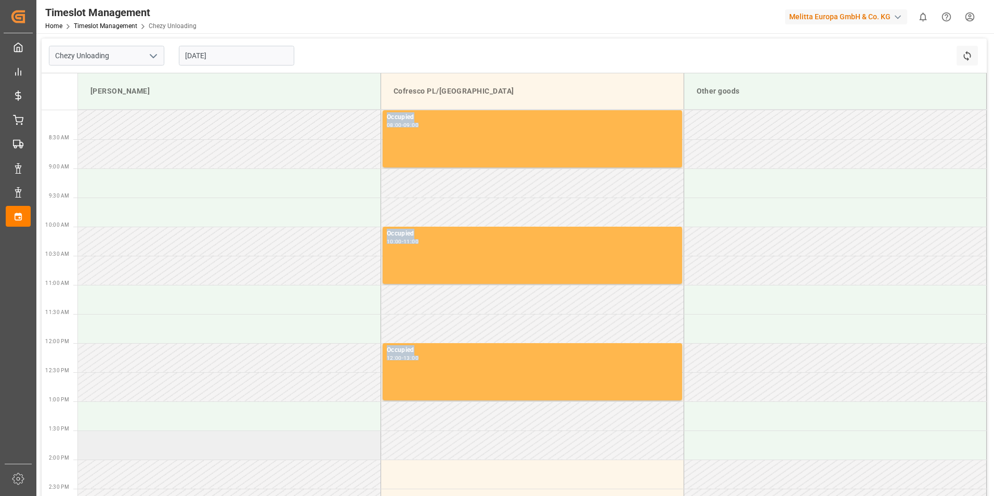
click at [315, 441] on td at bounding box center [229, 445] width 303 height 29
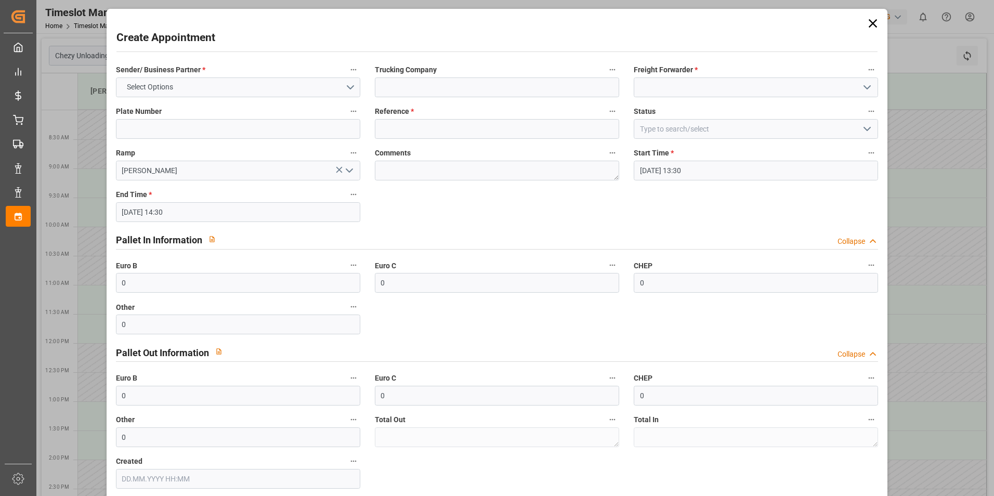
click at [869, 22] on icon at bounding box center [873, 23] width 8 height 8
